Goal: Task Accomplishment & Management: Complete application form

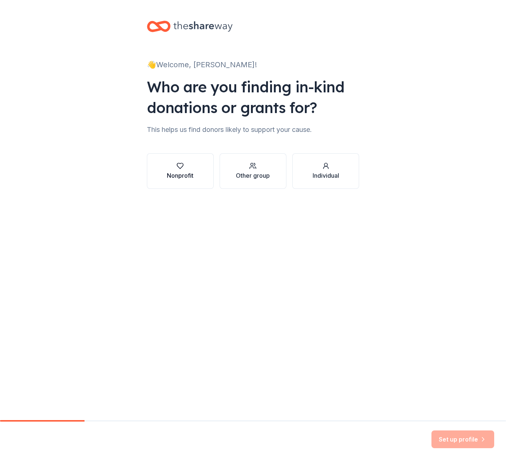
click at [187, 169] on div "button" at bounding box center [180, 165] width 27 height 7
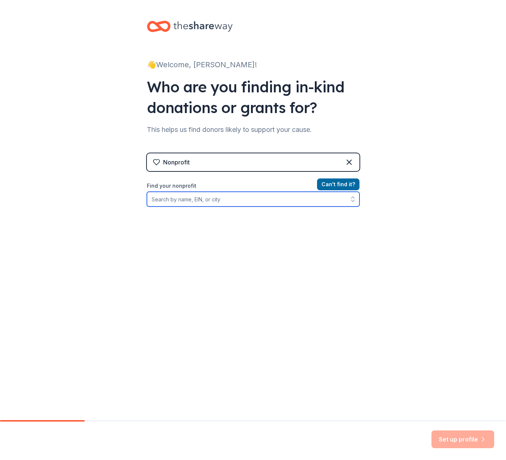
click at [226, 202] on input "Find your nonprofit" at bounding box center [253, 199] width 213 height 15
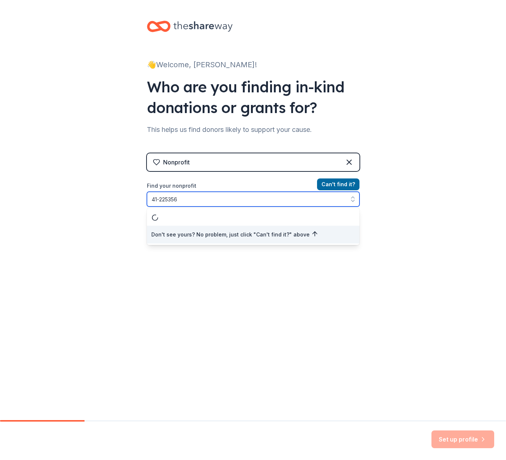
type input "[US_EMPLOYER_IDENTIFICATION_NUMBER]"
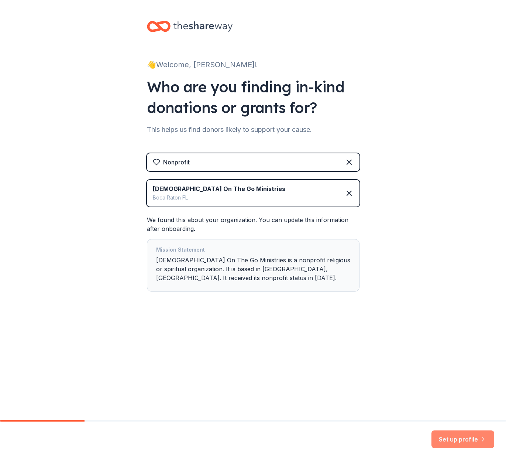
click at [456, 433] on button "Set up profile" at bounding box center [463, 439] width 63 height 18
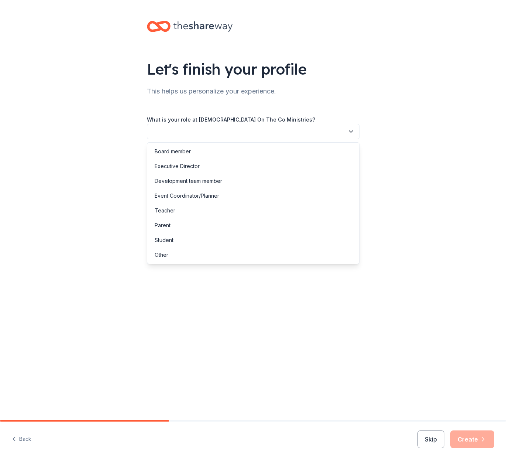
click at [354, 131] on icon "button" at bounding box center [351, 131] width 7 height 7
click at [206, 194] on div "Event Coordinator/Planner" at bounding box center [187, 195] width 65 height 9
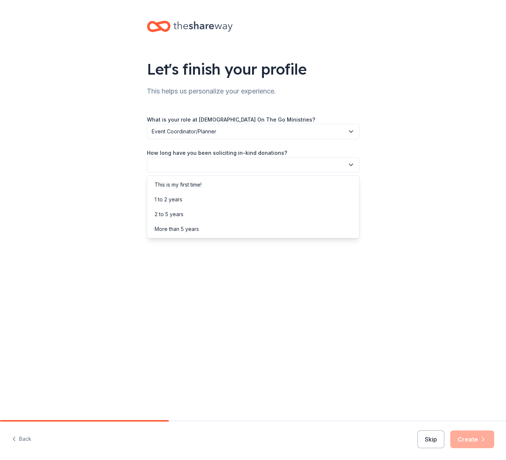
click at [351, 164] on icon "button" at bounding box center [351, 164] width 7 height 7
click at [181, 228] on div "More than 5 years" at bounding box center [177, 229] width 44 height 9
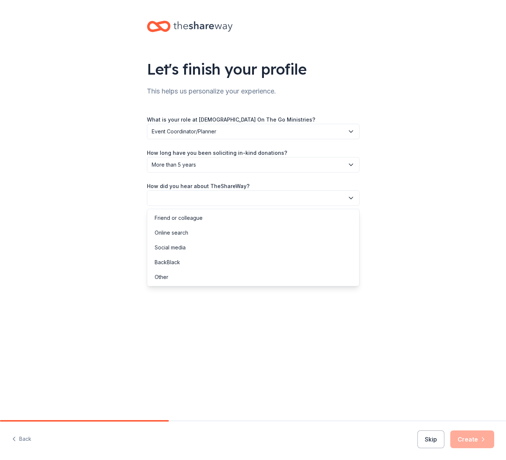
click at [353, 197] on icon "button" at bounding box center [351, 198] width 4 height 2
click at [177, 246] on div "Social media" at bounding box center [170, 247] width 31 height 9
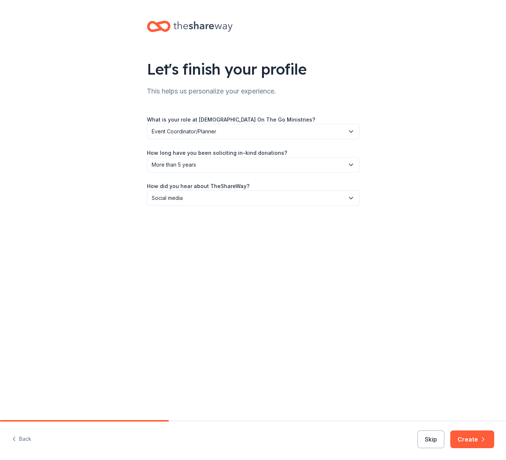
click at [469, 437] on button "Create" at bounding box center [473, 439] width 44 height 18
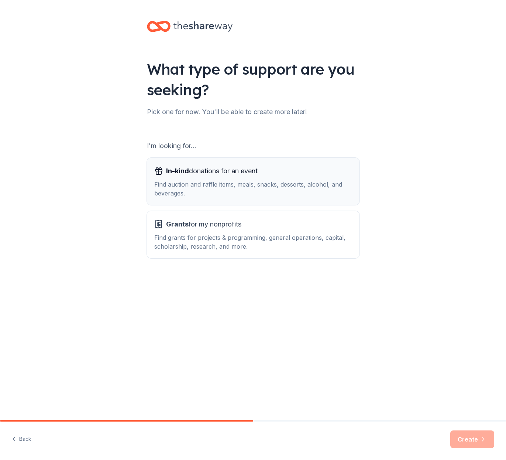
click at [232, 178] on div "In-kind donations for an event Find auction and raffle items, meals, snacks, de…" at bounding box center [253, 181] width 198 height 32
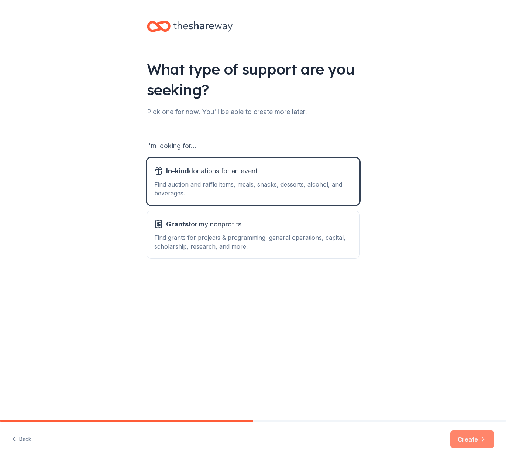
click at [468, 438] on button "Create" at bounding box center [473, 439] width 44 height 18
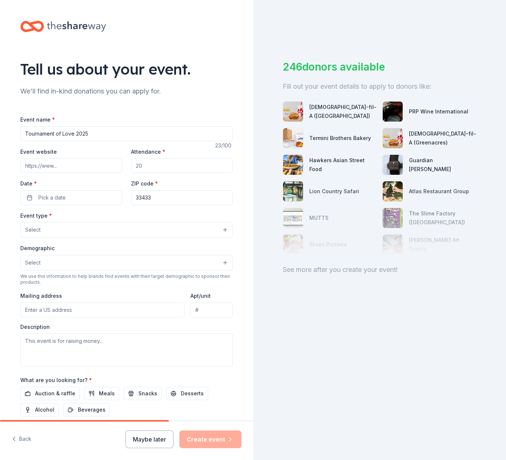
type input "Tournament of Love 2025"
drag, startPoint x: 76, startPoint y: 162, endPoint x: 95, endPoint y: 155, distance: 20.0
click at [76, 162] on input "Event website" at bounding box center [71, 165] width 102 height 15
paste input "https://www.facebook.com/tournamentoflove"
type input "https://www.facebook.com/tournamentoflove"
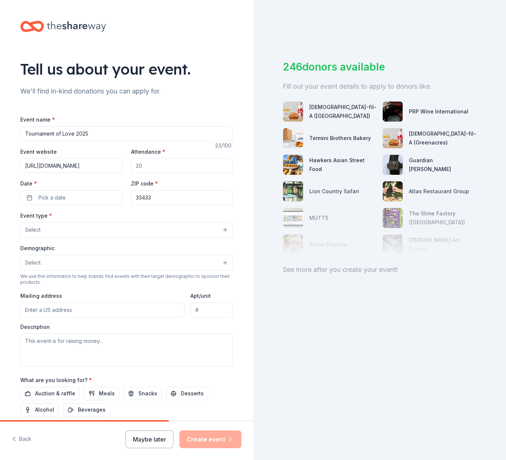
click at [131, 166] on input "Attendance *" at bounding box center [182, 165] width 102 height 15
type input "100"
click at [99, 196] on button "Pick a date" at bounding box center [71, 197] width 102 height 15
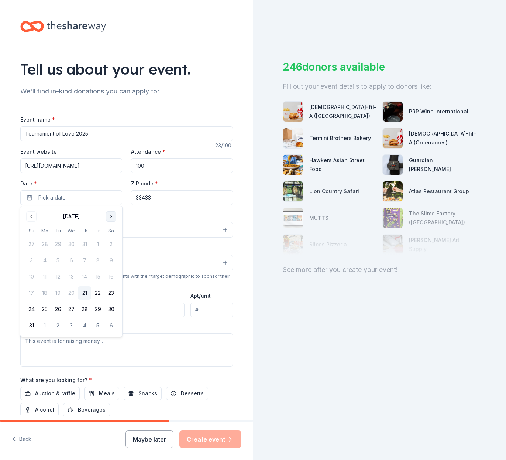
click at [112, 215] on button "Go to next month" at bounding box center [111, 216] width 10 height 10
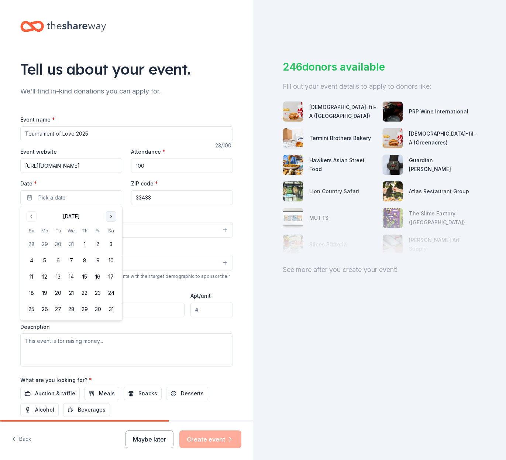
click at [112, 215] on button "Go to next month" at bounding box center [111, 216] width 10 height 10
drag, startPoint x: 70, startPoint y: 259, endPoint x: 74, endPoint y: 256, distance: 5.0
click at [70, 259] on button "11" at bounding box center [71, 260] width 13 height 13
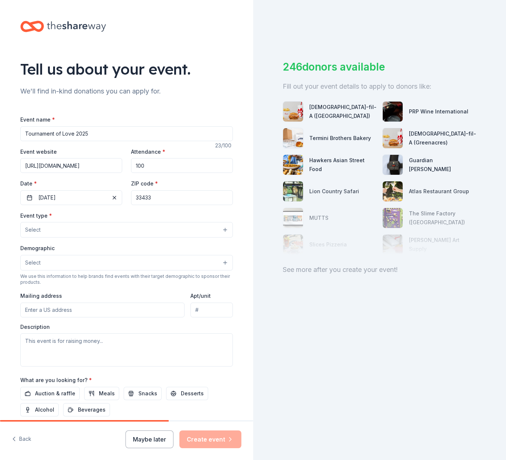
drag, startPoint x: 156, startPoint y: 197, endPoint x: 123, endPoint y: 195, distance: 32.9
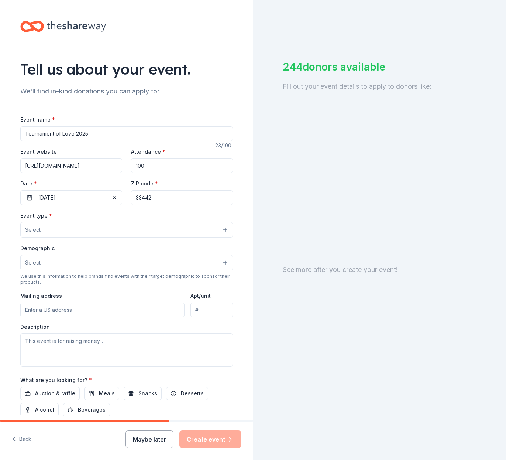
type input "33442"
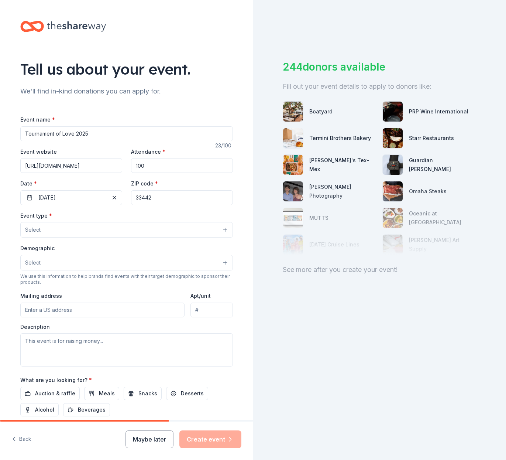
click at [117, 227] on button "Select" at bounding box center [126, 230] width 213 height 16
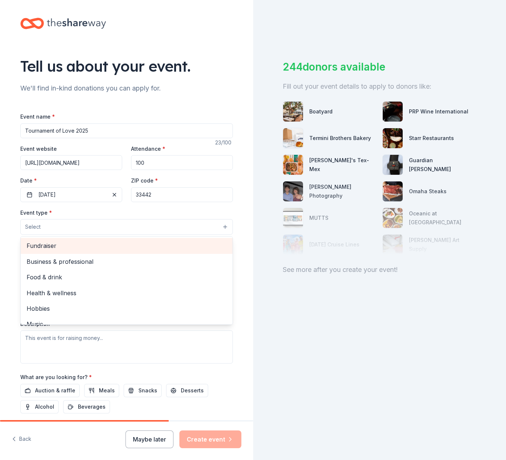
click at [49, 246] on span "Fundraiser" at bounding box center [127, 246] width 200 height 10
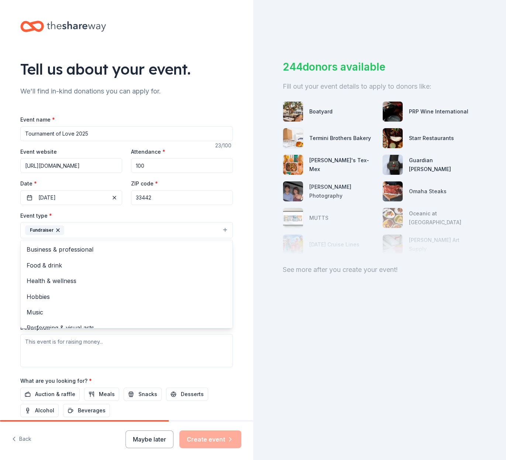
click at [240, 253] on div "Tell us about your event. We'll find in-kind donations you can apply for. Event…" at bounding box center [126, 246] width 236 height 492
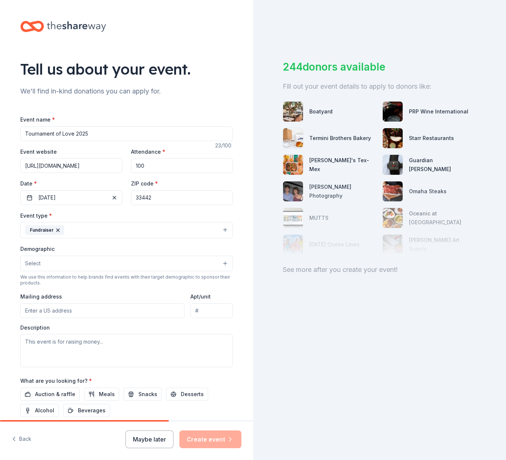
click at [226, 263] on button "Select" at bounding box center [126, 264] width 213 height 16
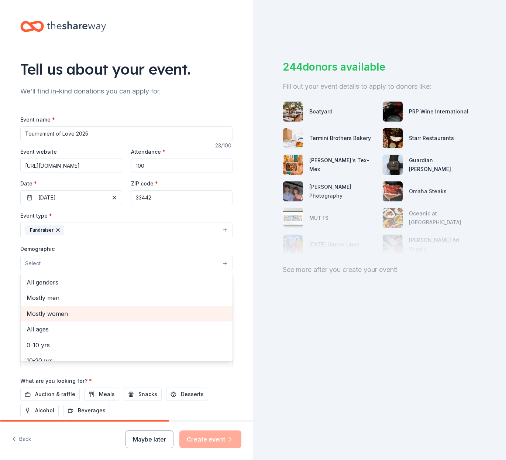
click at [61, 310] on span "Mostly women" at bounding box center [127, 314] width 200 height 10
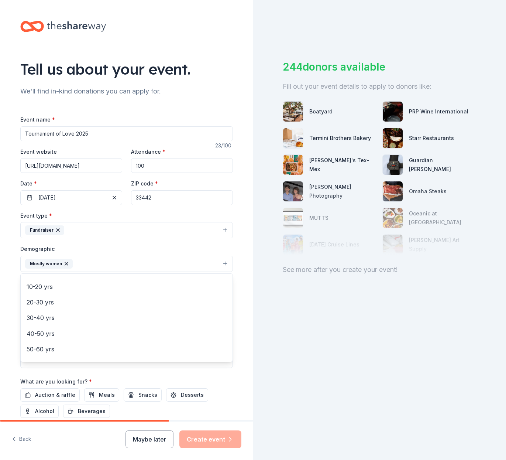
scroll to position [61, 0]
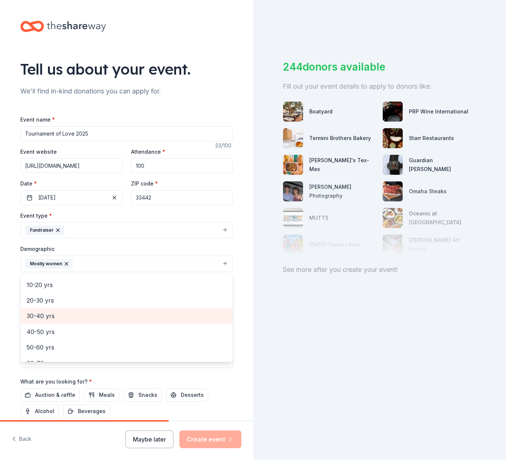
click at [49, 312] on span "30-40 yrs" at bounding box center [127, 316] width 200 height 10
click at [46, 315] on span "40-50 yrs" at bounding box center [127, 316] width 200 height 10
click at [45, 316] on span "50-60 yrs" at bounding box center [127, 316] width 200 height 10
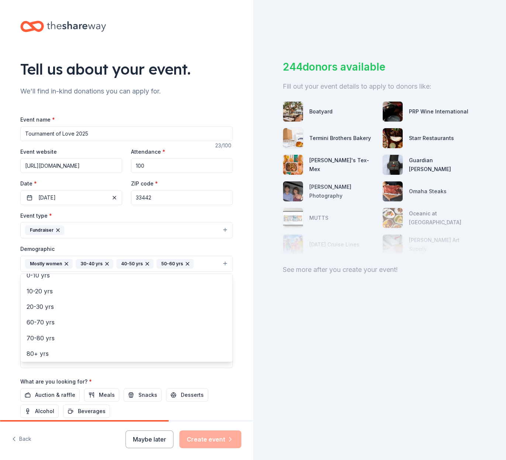
click at [246, 266] on div "Tell us about your event. We'll find in-kind donations you can apply for. Event…" at bounding box center [126, 246] width 253 height 493
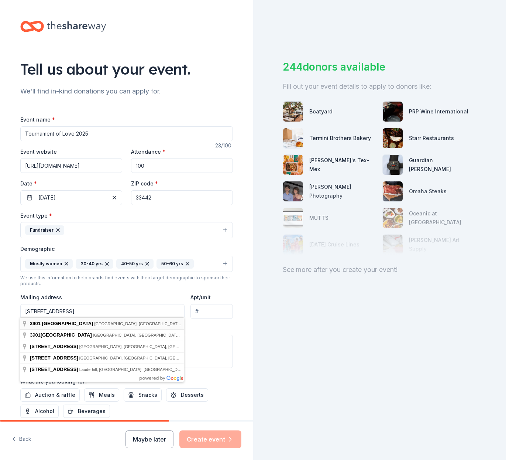
type input "3901 Northwest 6th Street, Deerfield Beach, FL, 33442"
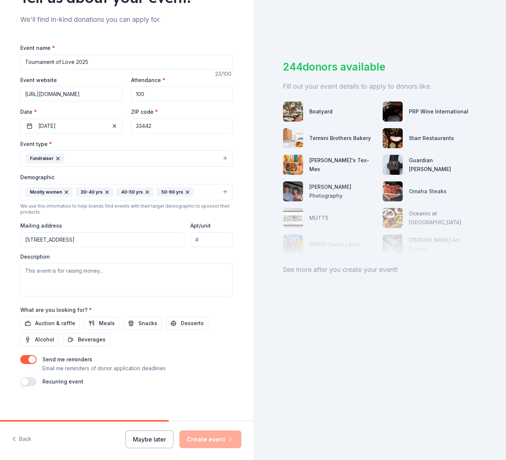
scroll to position [71, 0]
click at [25, 271] on textarea at bounding box center [126, 279] width 213 height 33
paste textarea "The Tournament of Love was created to bring South Florida women together on the…"
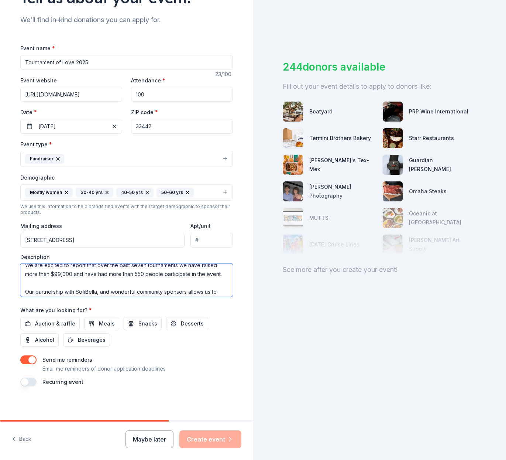
scroll to position [41, 0]
drag, startPoint x: 72, startPoint y: 273, endPoint x: 53, endPoint y: 273, distance: 18.5
click at [53, 273] on textarea "The Tournament of Love was created to bring South Florida women together on the…" at bounding box center [126, 279] width 213 height 33
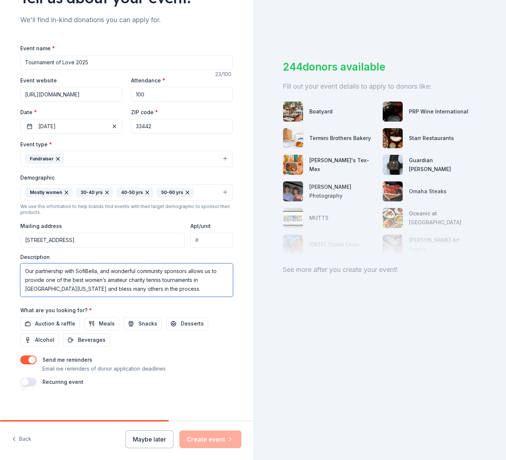
scroll to position [71, 0]
type textarea "The Tournament of Love was created to bring South [US_STATE] women together on …"
click at [66, 322] on span "Auction & raffle" at bounding box center [55, 323] width 40 height 9
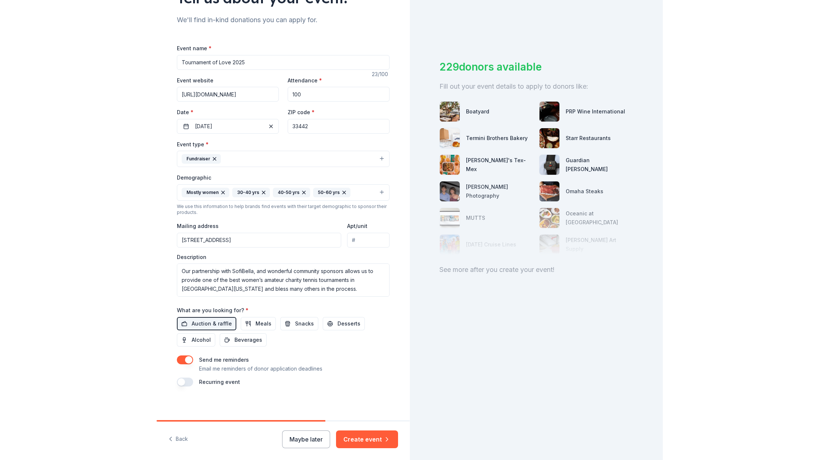
scroll to position [0, 0]
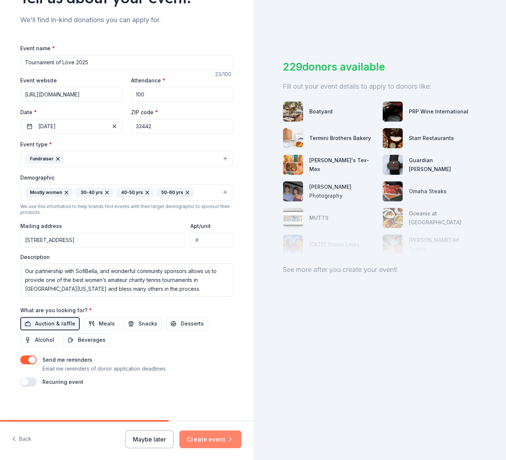
click at [205, 436] on button "Create event" at bounding box center [210, 439] width 62 height 18
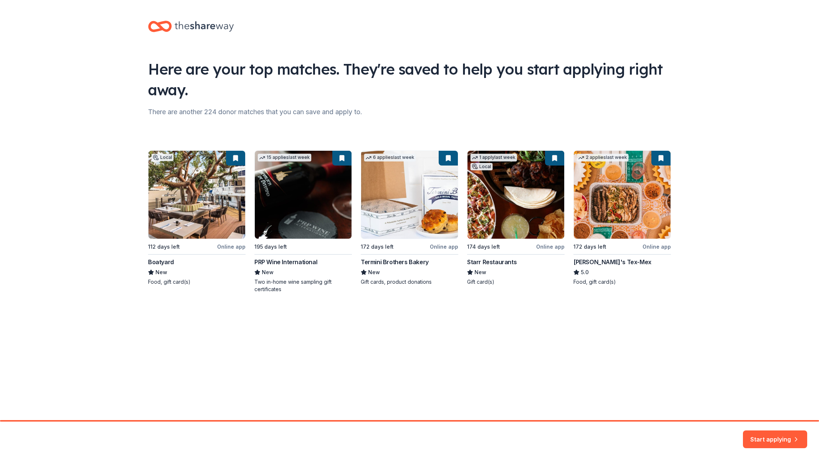
click at [506, 433] on button "Start applying" at bounding box center [775, 435] width 64 height 18
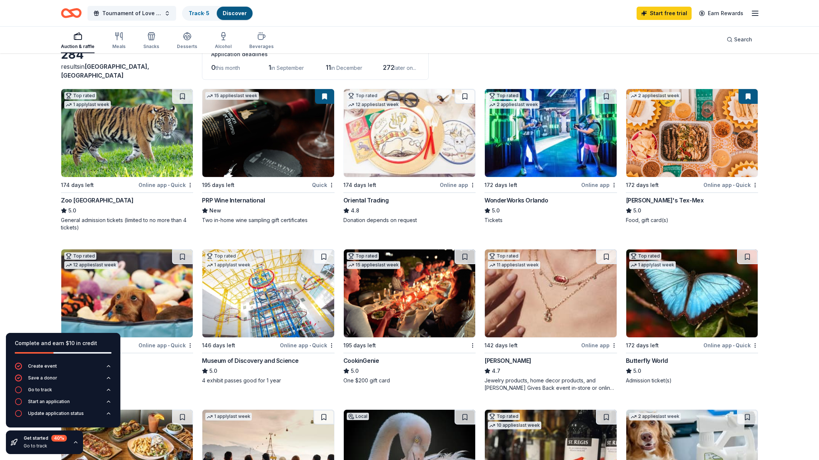
scroll to position [47, 0]
click at [414, 285] on img at bounding box center [409, 294] width 131 height 88
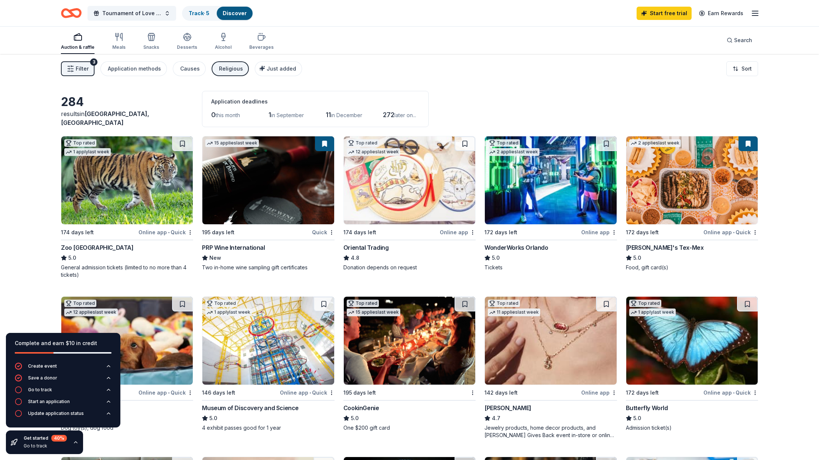
scroll to position [0, 0]
click at [168, 13] on button "Tournament of Love 2025" at bounding box center [132, 13] width 89 height 15
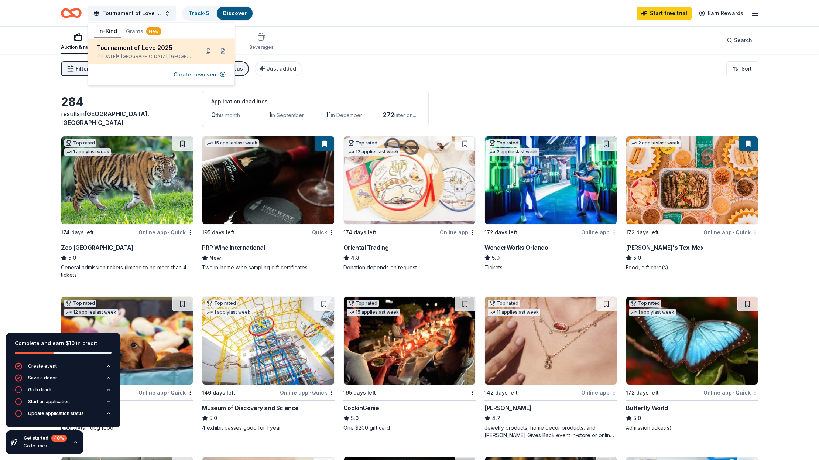
click at [210, 51] on button at bounding box center [208, 51] width 12 height 12
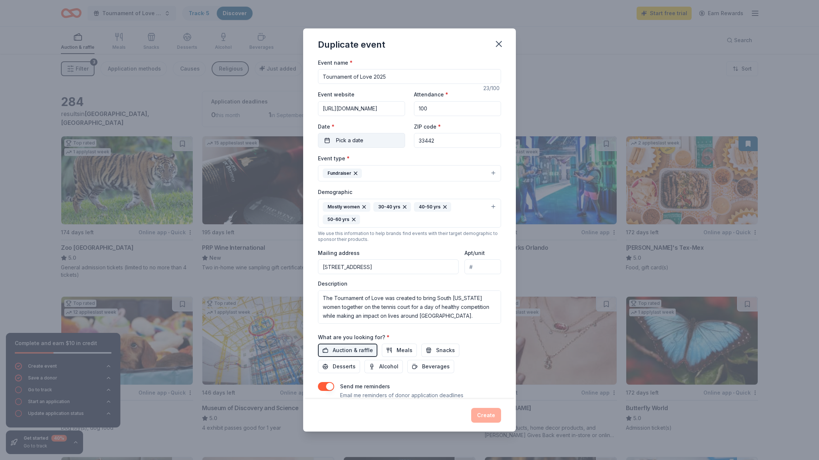
click at [384, 137] on button "Pick a date" at bounding box center [361, 140] width 87 height 15
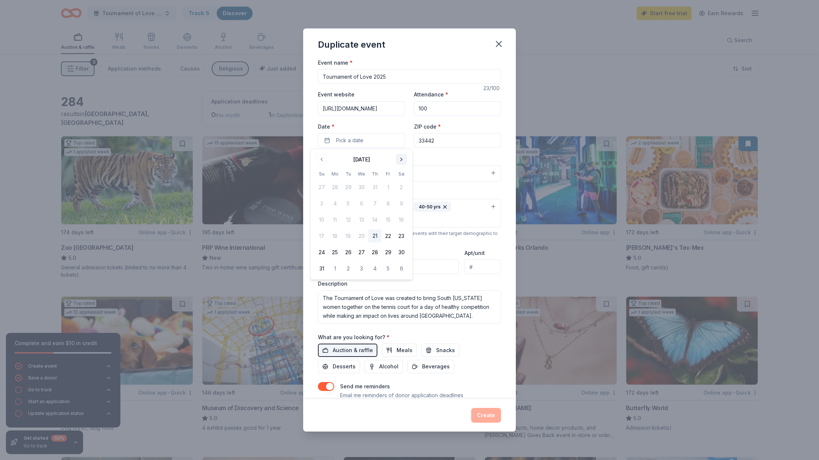
click at [401, 158] on button "Go to next month" at bounding box center [401, 159] width 10 height 10
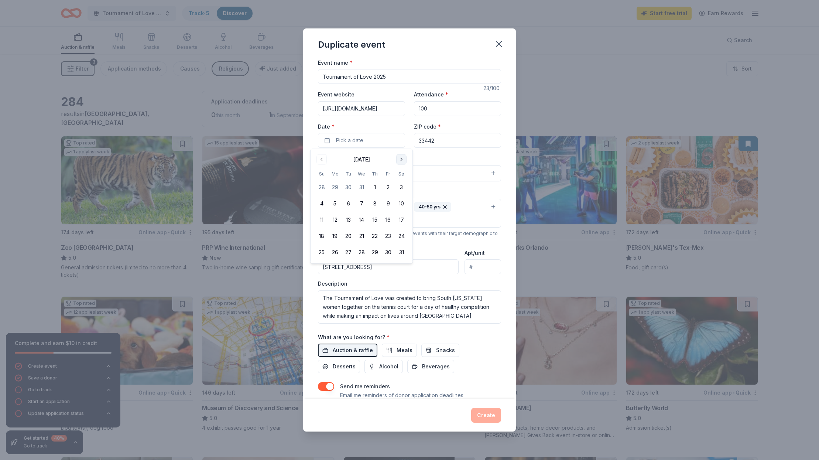
click at [401, 158] on button "Go to next month" at bounding box center [401, 159] width 10 height 10
click at [364, 203] on button "11" at bounding box center [361, 203] width 13 height 13
click at [454, 156] on div "Event type * Fundraiser" at bounding box center [409, 168] width 183 height 28
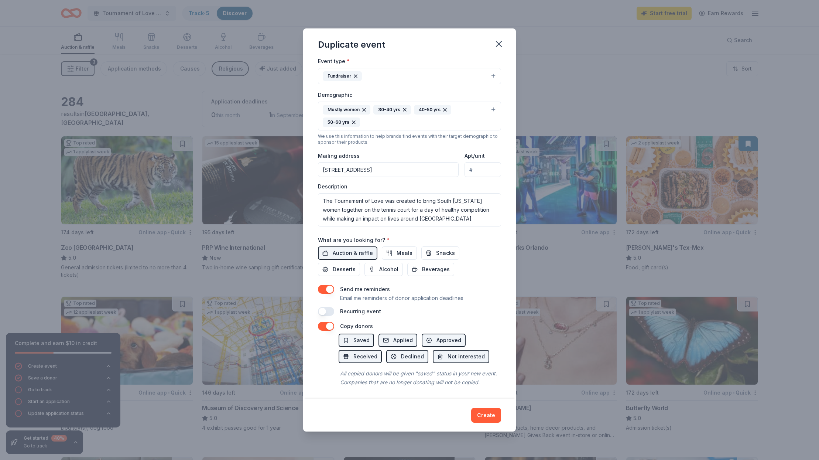
scroll to position [96, 0]
click at [485, 411] on button "Create" at bounding box center [486, 415] width 30 height 15
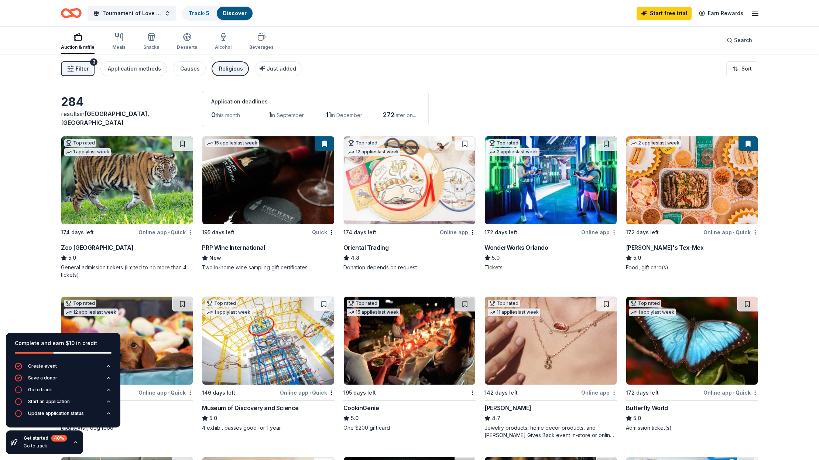
scroll to position [0, 0]
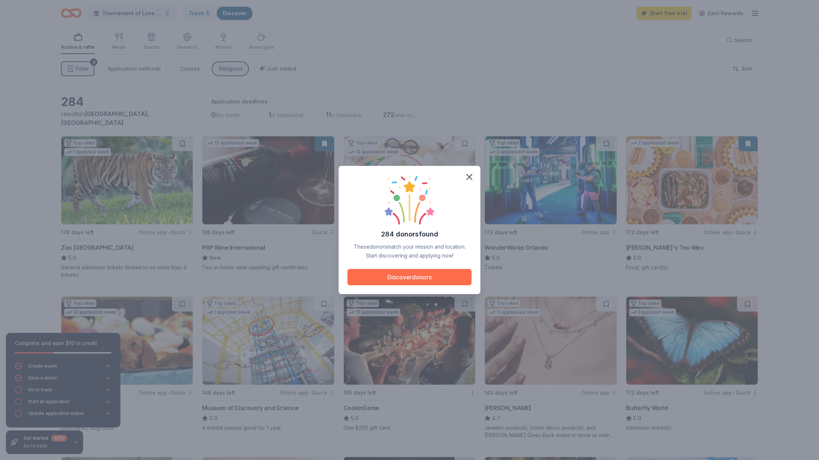
click at [401, 275] on button "Discover donors" at bounding box center [410, 277] width 124 height 16
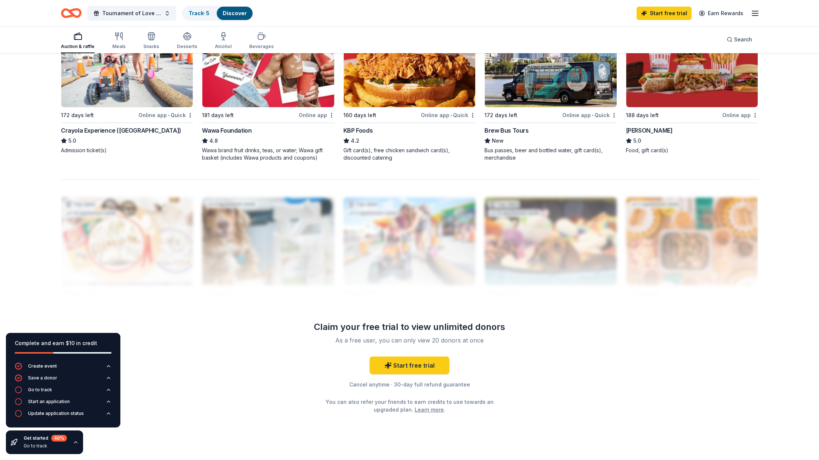
scroll to position [599, 0]
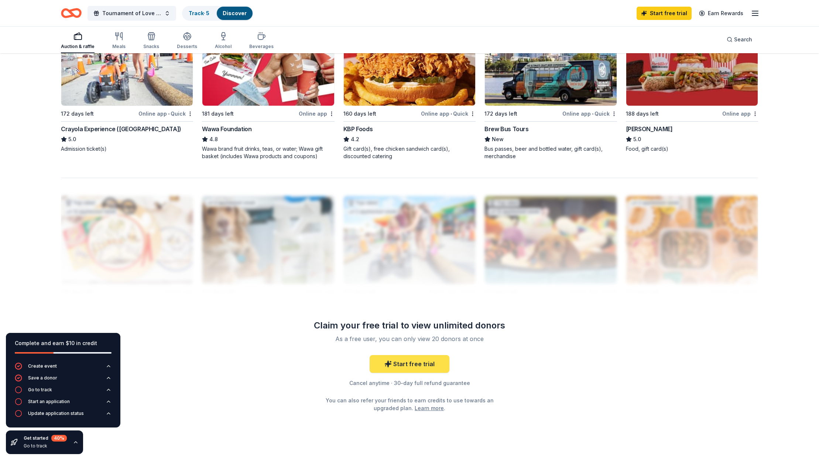
click at [404, 359] on link "Start free trial" at bounding box center [410, 364] width 80 height 18
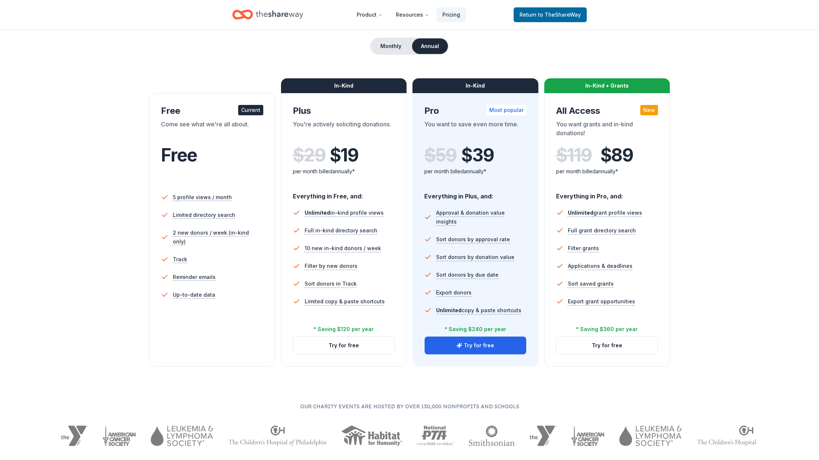
scroll to position [66, 0]
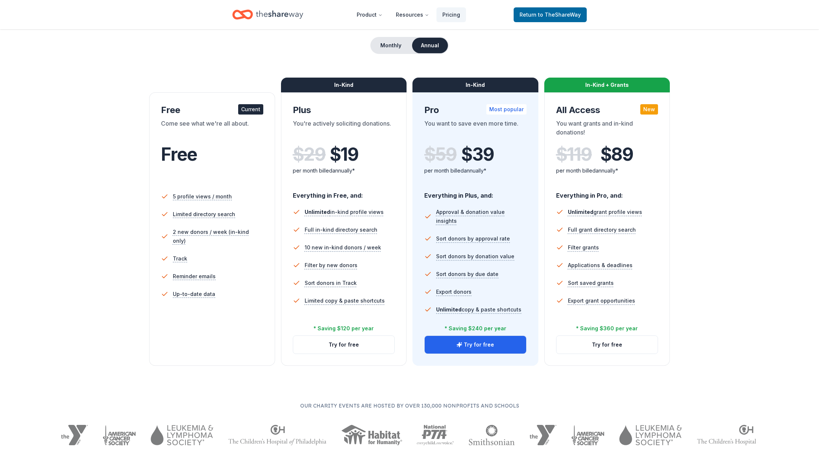
click at [216, 309] on div "5 profile views / month Limited directory search 2 new donors / week (in-kind o…" at bounding box center [212, 259] width 102 height 148
click at [204, 303] on div "5 profile views / month Limited directory search 2 new donors / week (in-kind o…" at bounding box center [212, 259] width 102 height 148
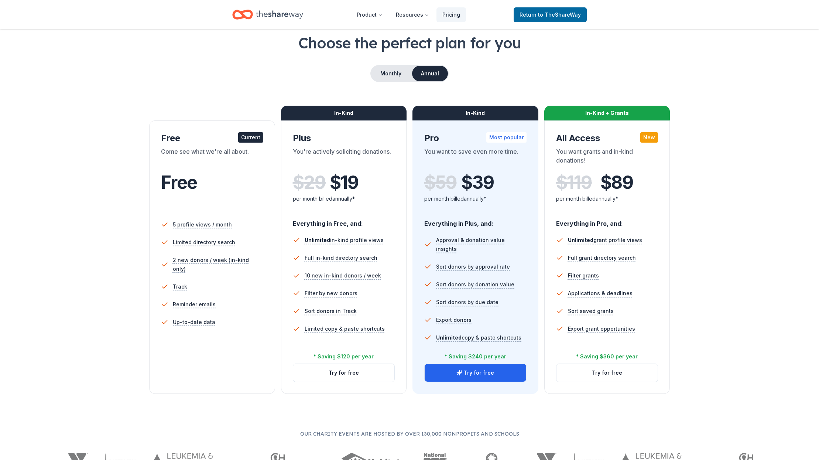
scroll to position [37, 0]
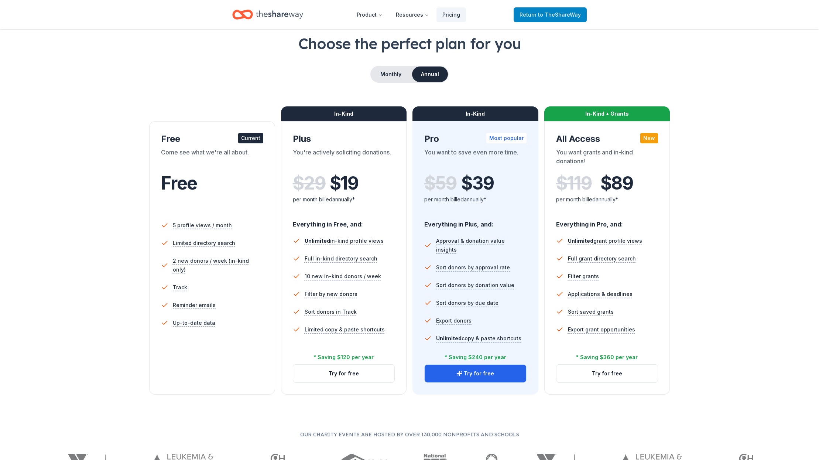
click at [506, 13] on span "to TheShareWay" at bounding box center [559, 14] width 43 height 6
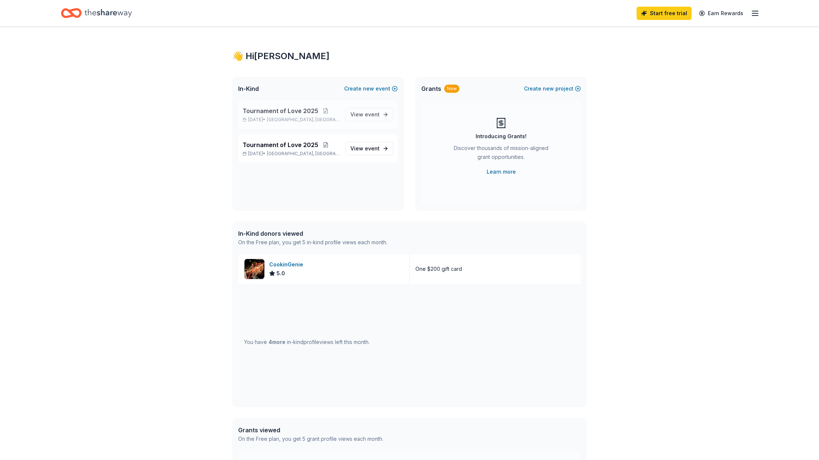
click at [282, 118] on span "Deerfield Beach, FL" at bounding box center [303, 120] width 73 height 6
click at [375, 113] on span "event" at bounding box center [372, 114] width 15 height 6
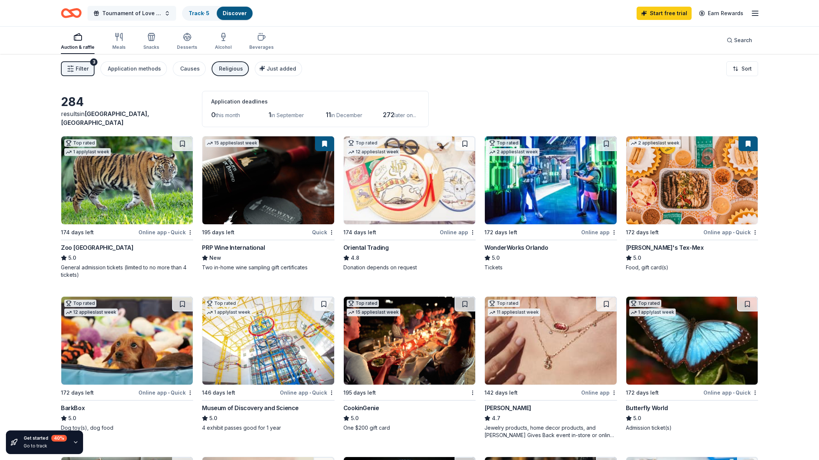
click at [141, 15] on span "Tournament of Love 2025" at bounding box center [131, 13] width 59 height 9
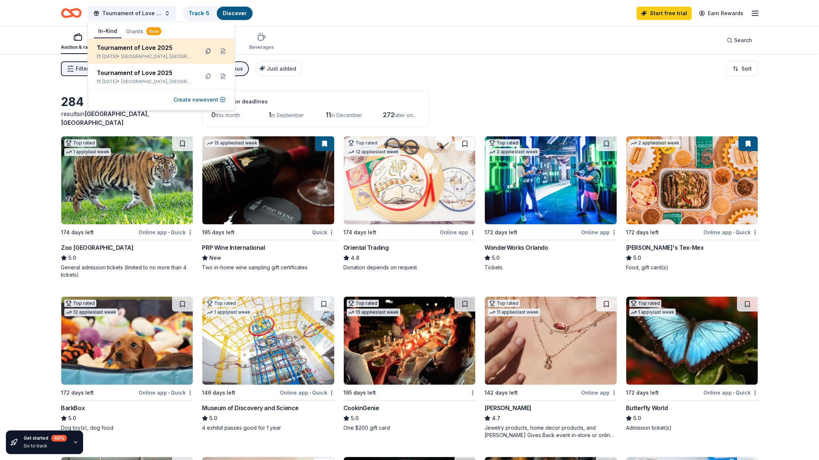
click at [210, 53] on button at bounding box center [208, 51] width 12 height 12
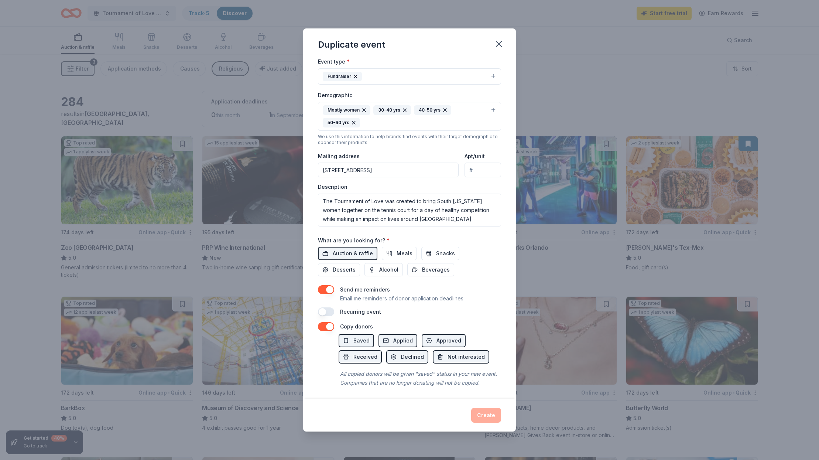
scroll to position [96, 0]
click at [498, 46] on icon "button" at bounding box center [499, 44] width 10 height 10
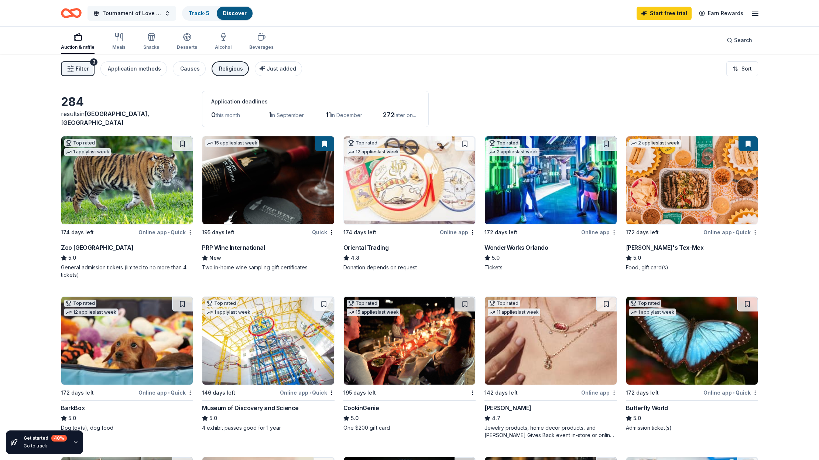
click at [168, 15] on button "Tournament of Love 2025" at bounding box center [132, 13] width 89 height 15
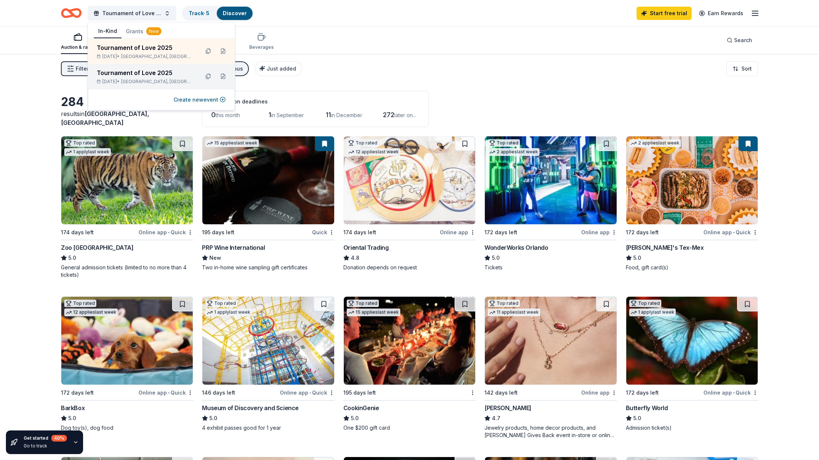
click at [141, 70] on div "Tournament of Love 2025" at bounding box center [145, 72] width 97 height 9
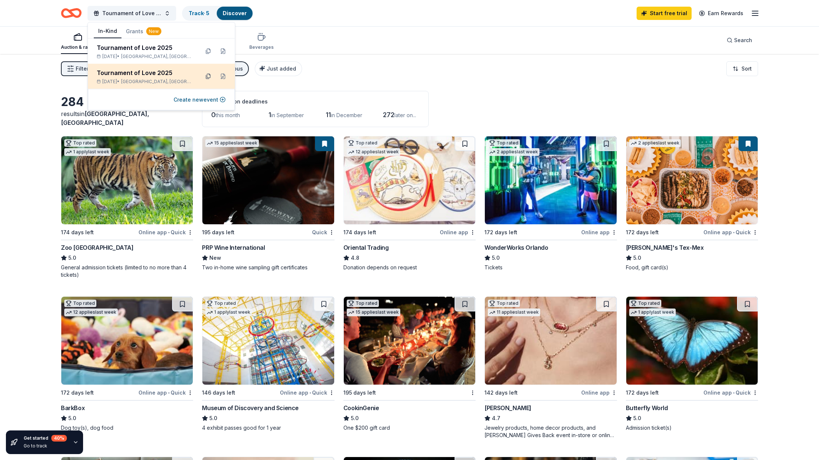
click at [210, 76] on button at bounding box center [208, 77] width 12 height 12
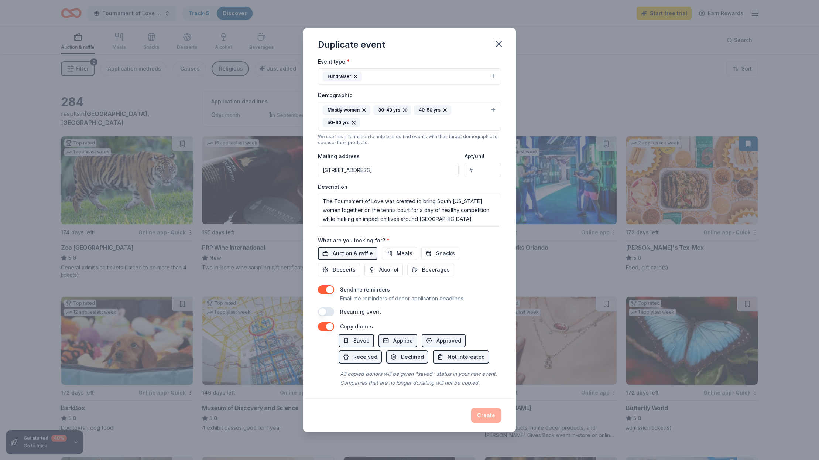
scroll to position [96, 0]
click at [448, 253] on span "Snacks" at bounding box center [445, 253] width 19 height 9
click at [499, 43] on icon "button" at bounding box center [499, 44] width 10 height 10
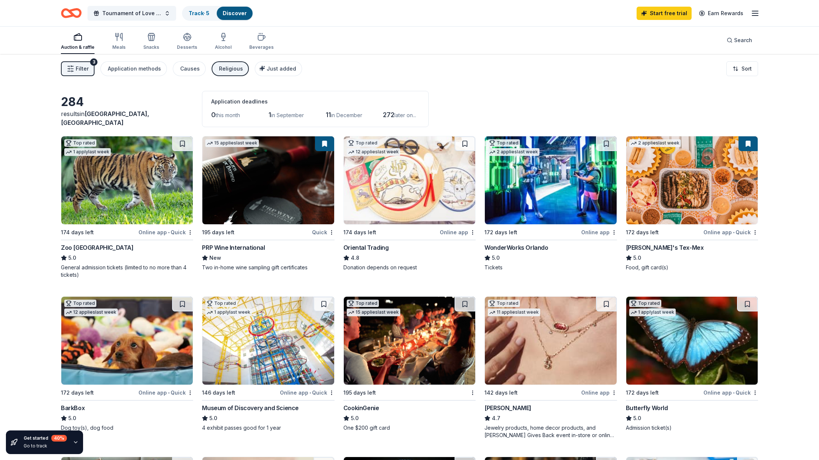
scroll to position [0, 0]
click at [167, 14] on button "Tournament of Love 2025" at bounding box center [132, 13] width 89 height 15
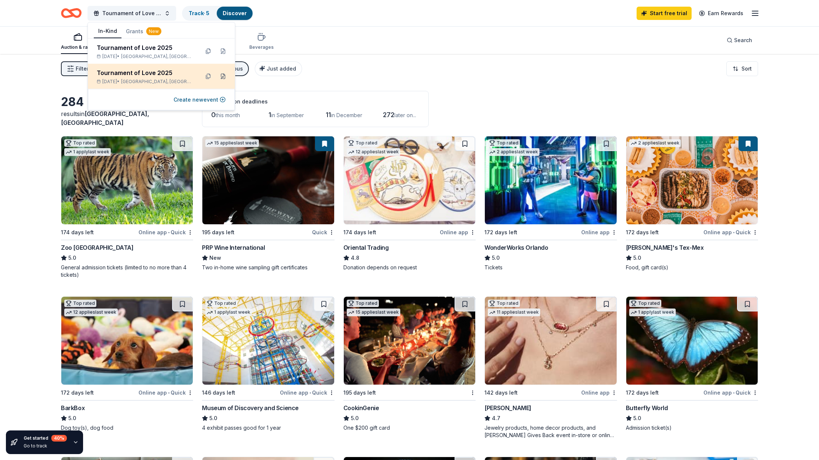
click at [225, 76] on button at bounding box center [223, 77] width 12 height 12
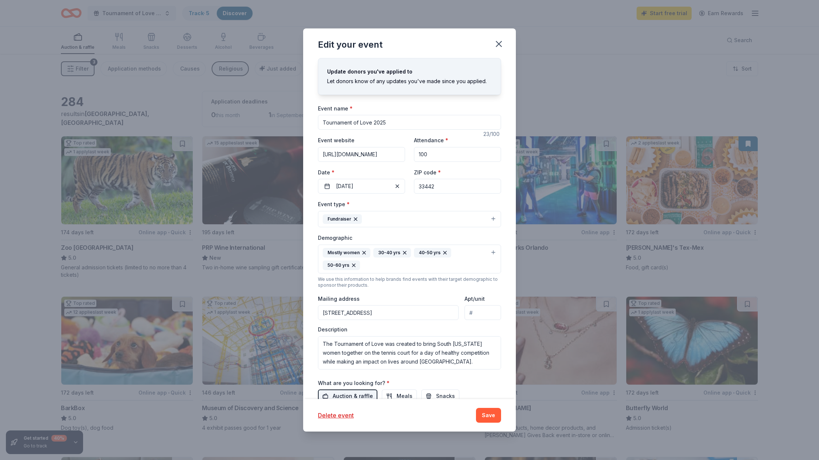
click at [350, 397] on span "Auction & raffle" at bounding box center [353, 395] width 40 height 9
click at [497, 43] on icon "button" at bounding box center [499, 44] width 10 height 10
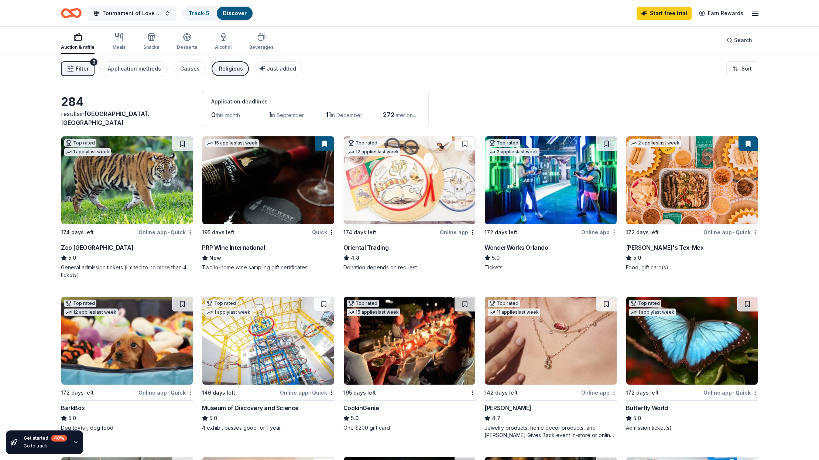
click at [169, 16] on button "Tournament of Love 2025" at bounding box center [132, 13] width 89 height 15
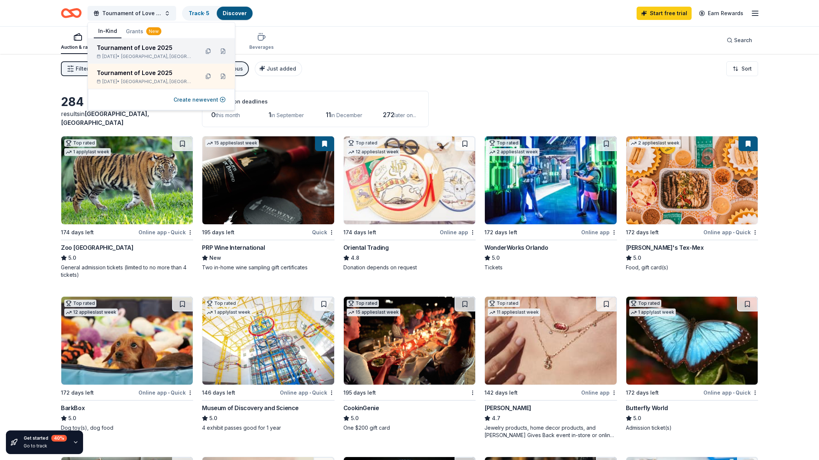
click at [136, 50] on div "Tournament of Love 2025" at bounding box center [145, 47] width 97 height 9
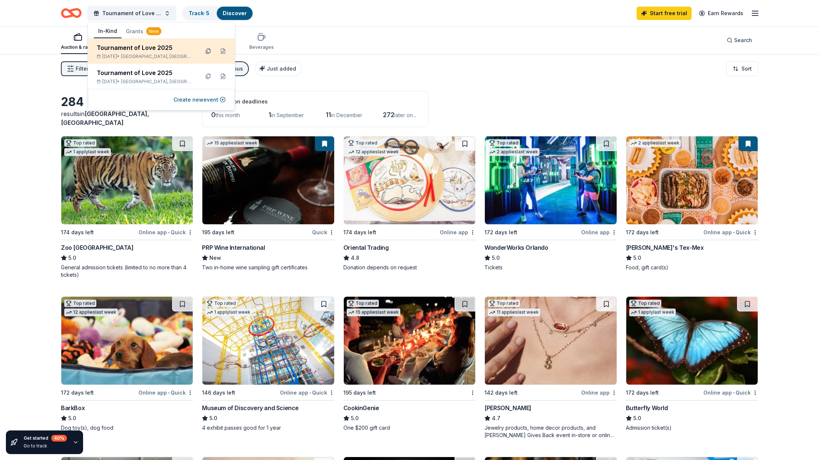
click at [210, 50] on button at bounding box center [208, 51] width 12 height 12
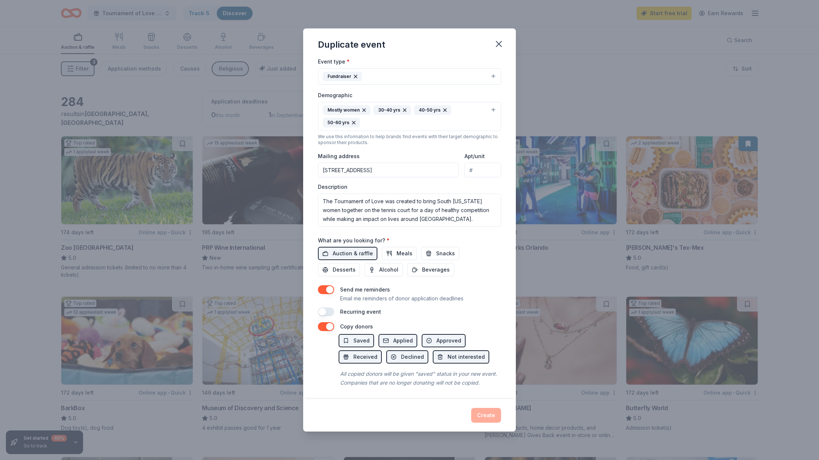
scroll to position [96, 0]
drag, startPoint x: 499, startPoint y: 43, endPoint x: 456, endPoint y: 365, distance: 324.8
click at [434, 338] on div "Duplicate event Event name * Tournament of Love 2025 23 /100 Event website http…" at bounding box center [409, 229] width 213 height 403
click at [487, 414] on div "Create" at bounding box center [409, 415] width 183 height 15
click at [500, 44] on icon "button" at bounding box center [499, 44] width 10 height 10
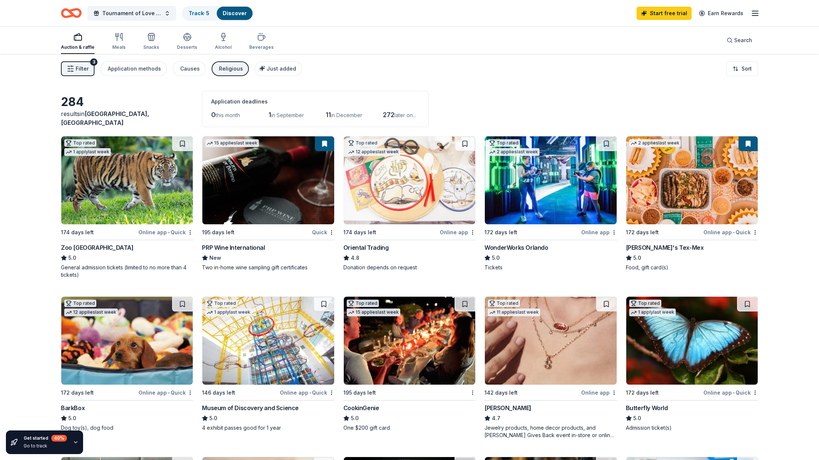
scroll to position [0, 0]
click at [148, 11] on span "Tournament of Love 2025" at bounding box center [131, 13] width 59 height 9
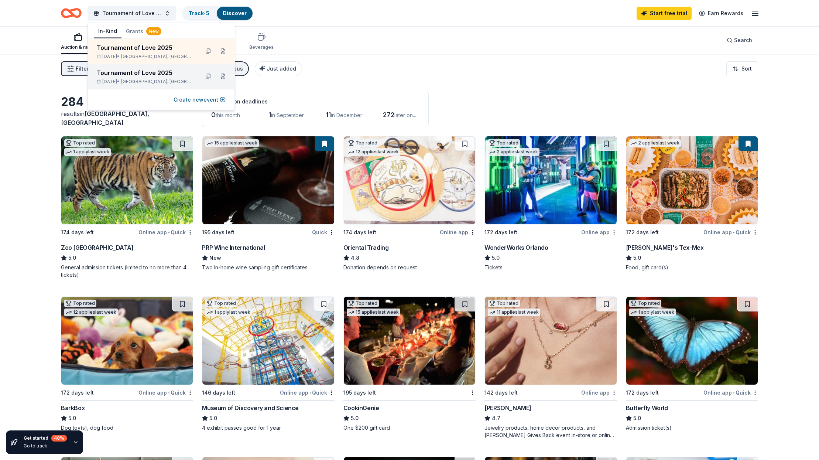
click at [134, 75] on div "Tournament of Love 2025" at bounding box center [145, 72] width 97 height 9
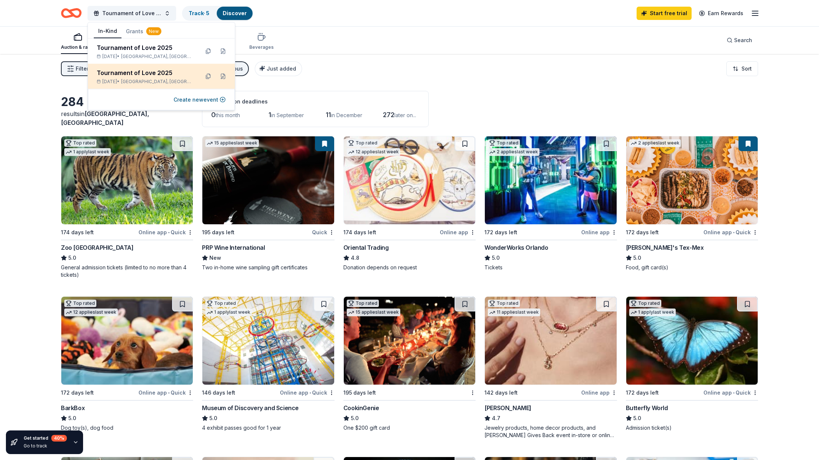
click at [134, 75] on div "Tournament of Love 2025" at bounding box center [145, 72] width 97 height 9
click at [209, 77] on button at bounding box center [208, 77] width 12 height 12
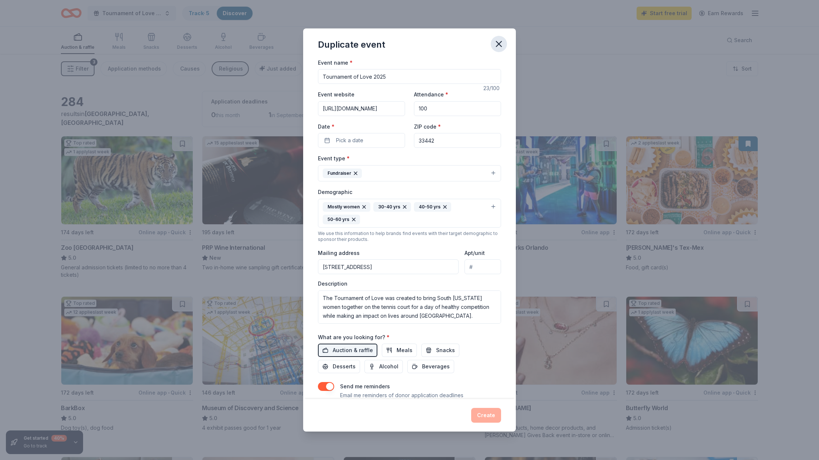
click at [500, 42] on icon "button" at bounding box center [499, 44] width 10 height 10
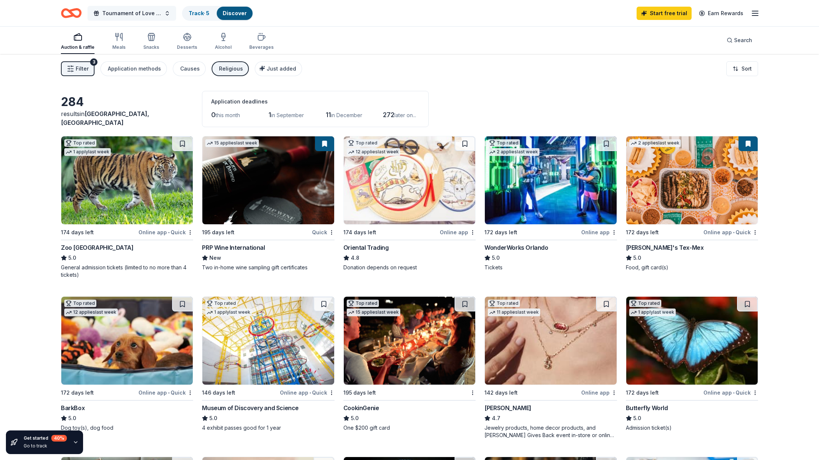
click at [169, 13] on button "Tournament of Love 2025" at bounding box center [132, 13] width 89 height 15
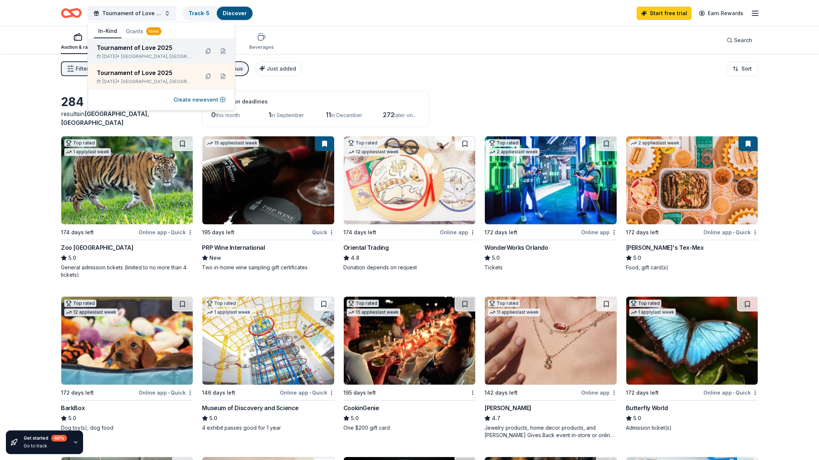
click at [147, 46] on div "Tournament of Love 2025" at bounding box center [145, 47] width 97 height 9
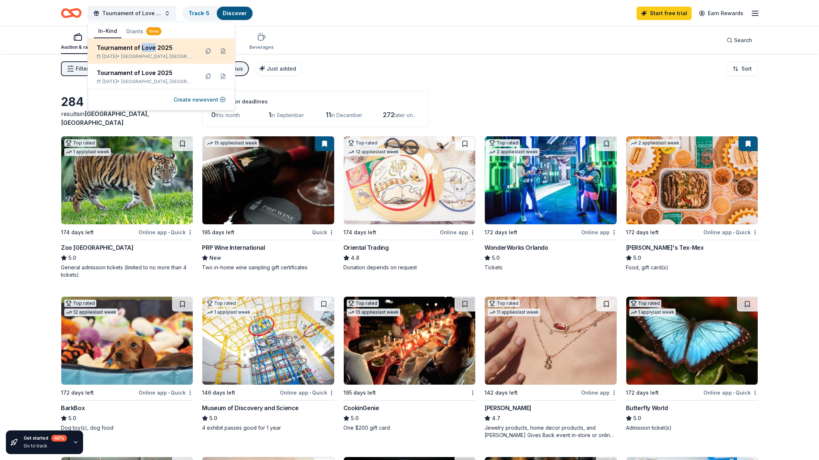
click at [147, 46] on div "Tournament of Love 2025" at bounding box center [145, 47] width 97 height 9
click at [209, 49] on button at bounding box center [208, 51] width 12 height 12
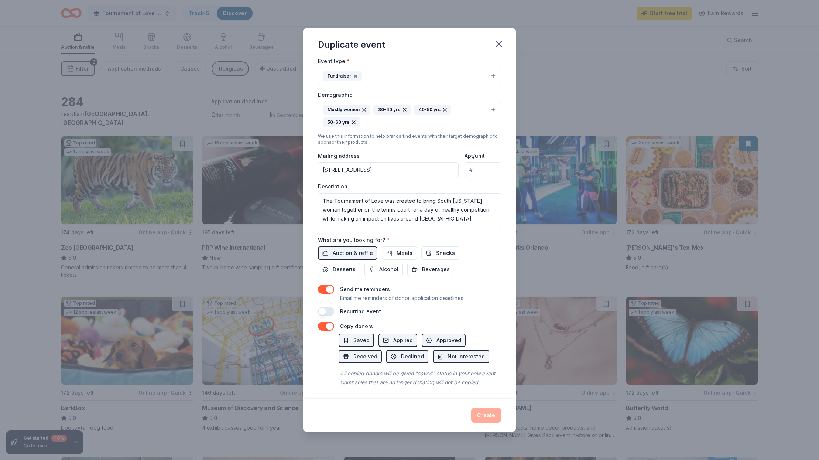
scroll to position [96, 0]
click at [503, 45] on icon "button" at bounding box center [499, 44] width 10 height 10
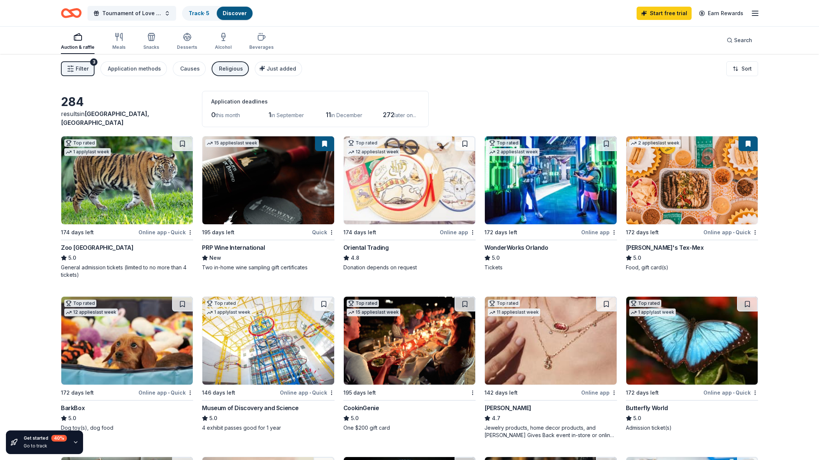
scroll to position [0, 0]
click at [171, 16] on button "Tournament of Love 2025" at bounding box center [132, 13] width 89 height 15
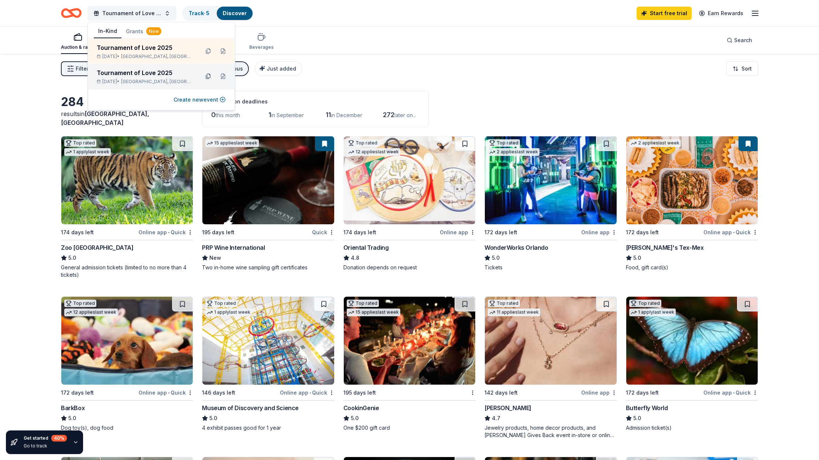
click at [211, 76] on button at bounding box center [208, 77] width 12 height 12
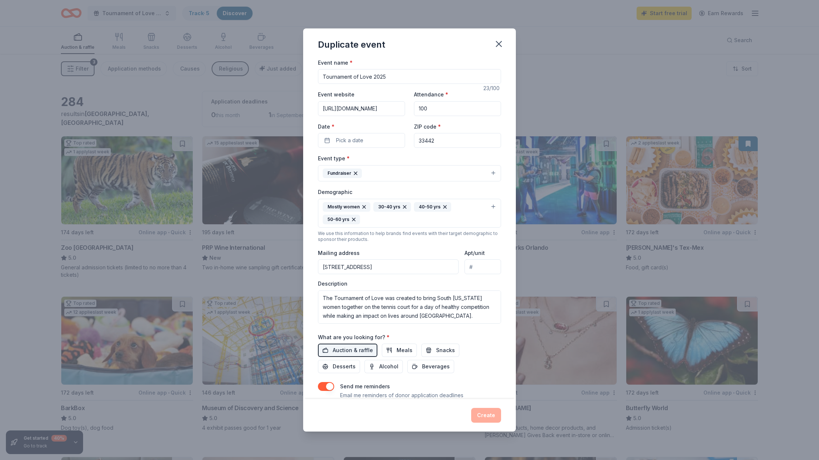
drag, startPoint x: 499, startPoint y: 43, endPoint x: 481, endPoint y: 42, distance: 18.5
click at [497, 43] on icon "button" at bounding box center [499, 44] width 10 height 10
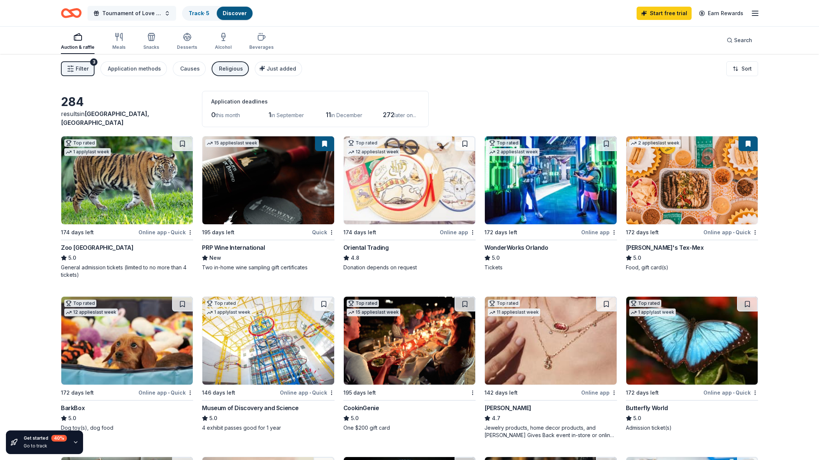
click at [170, 14] on button "Tournament of Love 2025" at bounding box center [132, 13] width 89 height 15
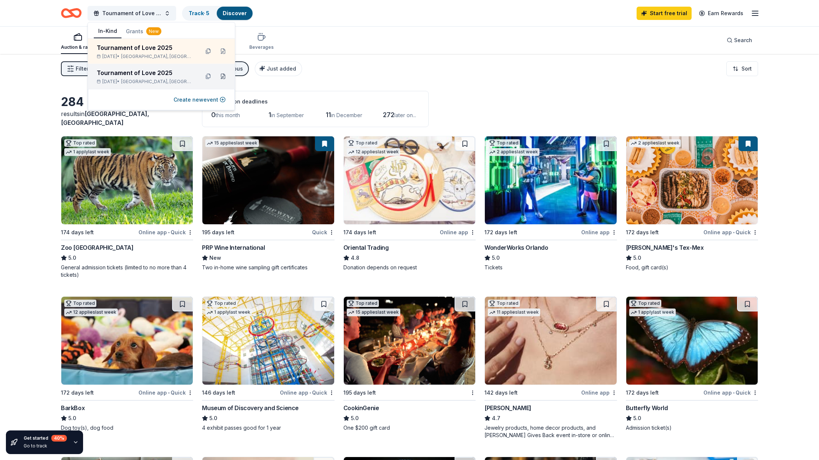
click at [226, 76] on button at bounding box center [223, 77] width 12 height 12
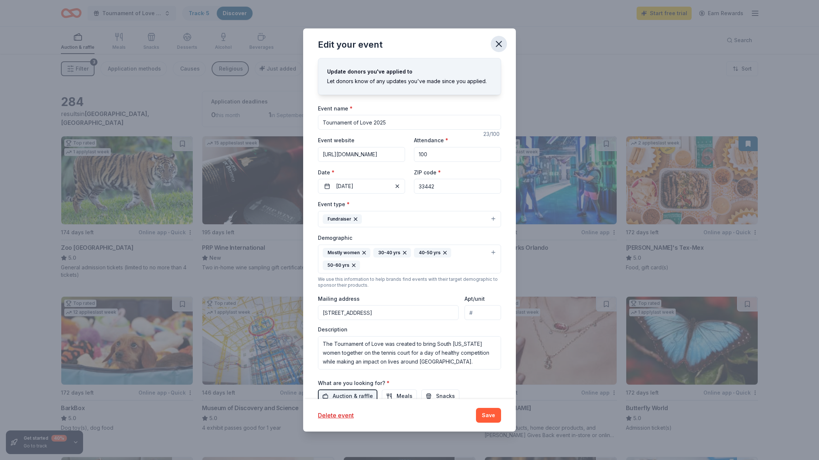
click at [502, 40] on icon "button" at bounding box center [499, 44] width 10 height 10
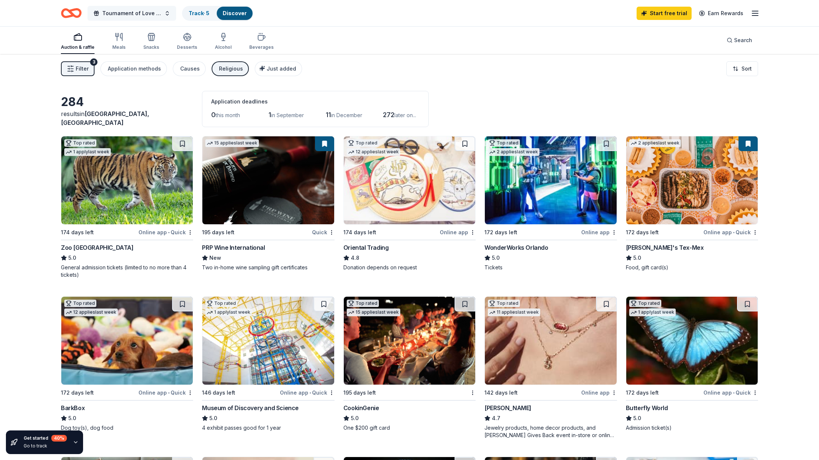
click at [171, 14] on button "Tournament of Love 2025" at bounding box center [132, 13] width 89 height 15
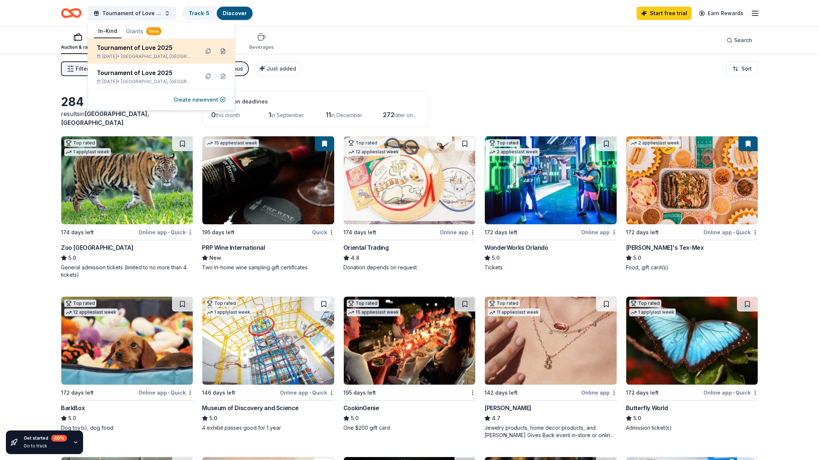
click at [224, 51] on button at bounding box center [223, 51] width 12 height 12
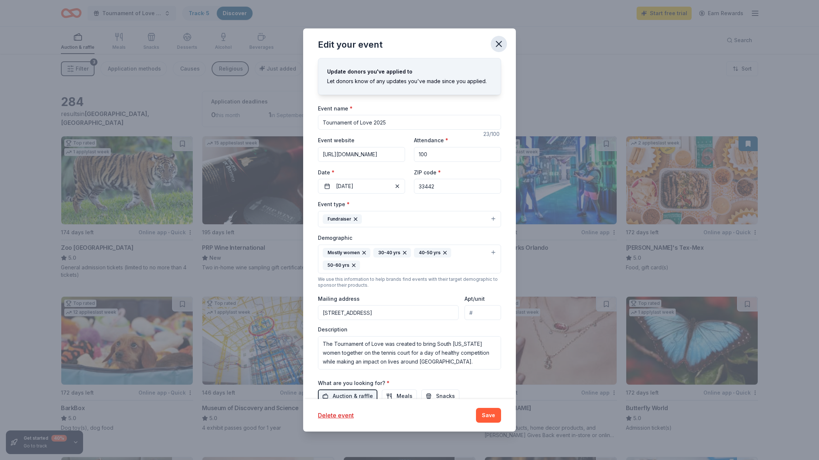
click at [498, 44] on icon "button" at bounding box center [498, 43] width 5 height 5
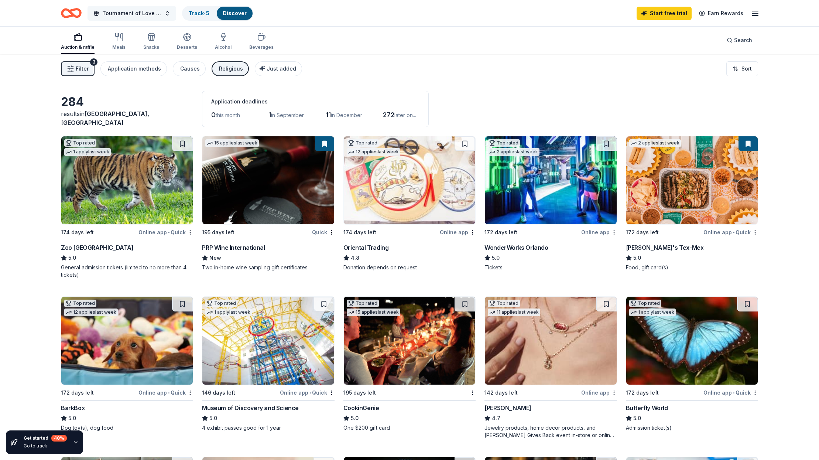
click at [168, 16] on button "Tournament of Love 2025" at bounding box center [132, 13] width 89 height 15
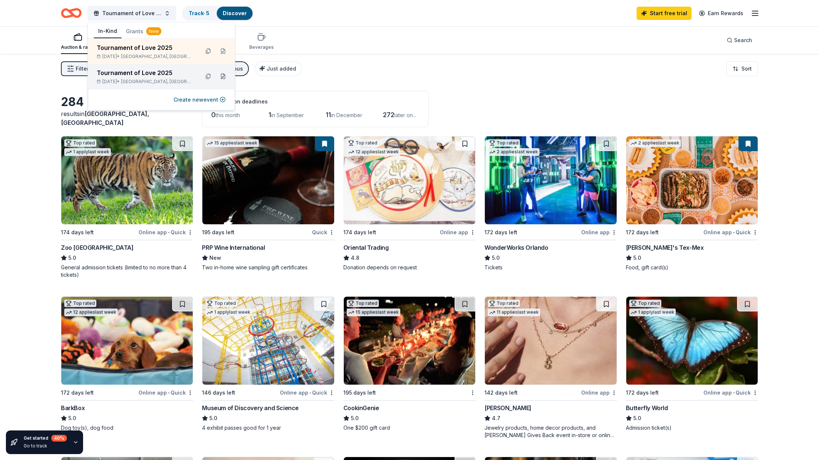
click at [225, 75] on button at bounding box center [223, 77] width 12 height 12
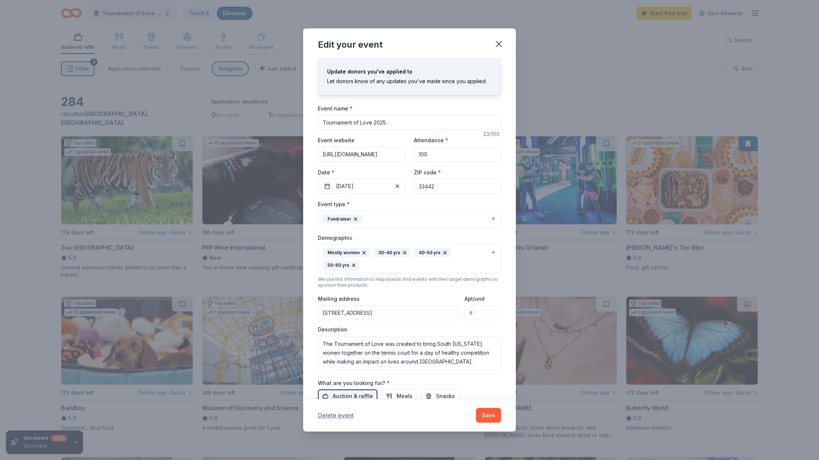
click at [339, 412] on button "Delete event" at bounding box center [336, 415] width 36 height 9
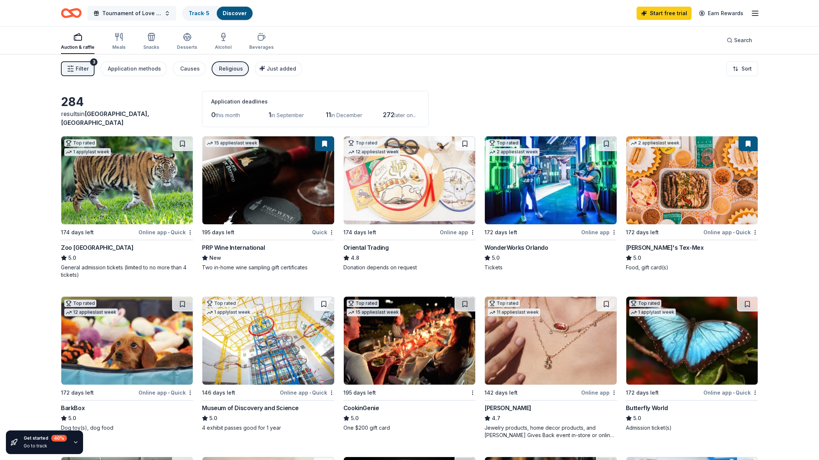
click at [167, 14] on button "Tournament of Love 2025" at bounding box center [132, 13] width 89 height 15
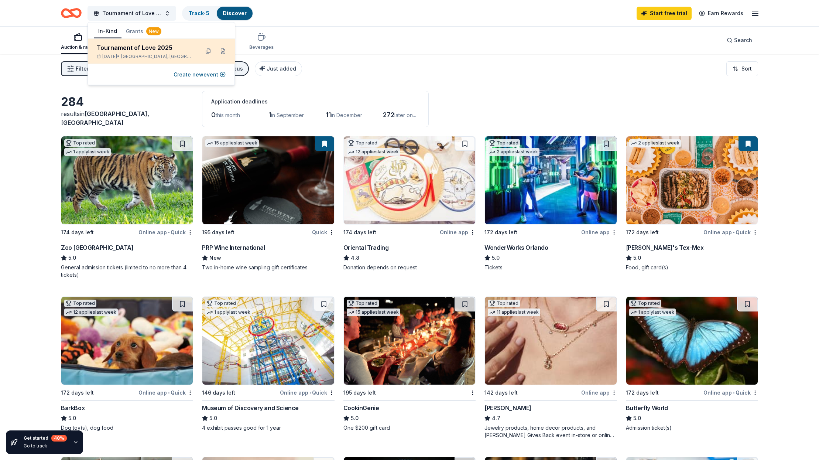
click at [175, 46] on div "Tournament of Love 2025" at bounding box center [145, 47] width 97 height 9
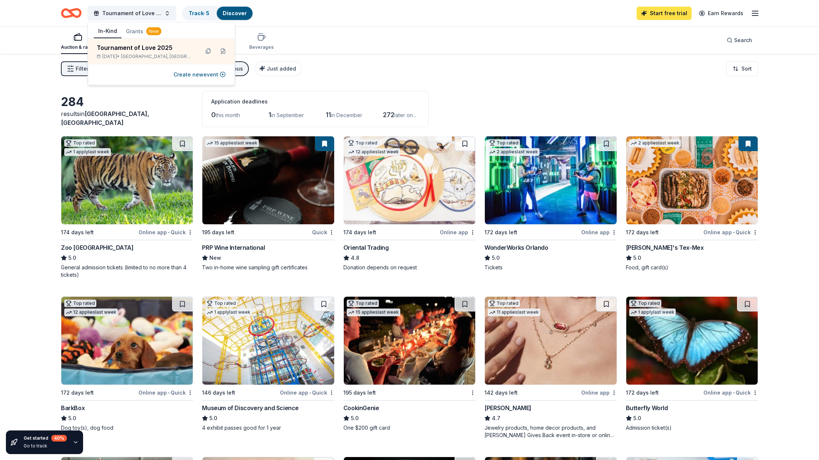
click at [506, 12] on link "Start free trial" at bounding box center [664, 13] width 55 height 13
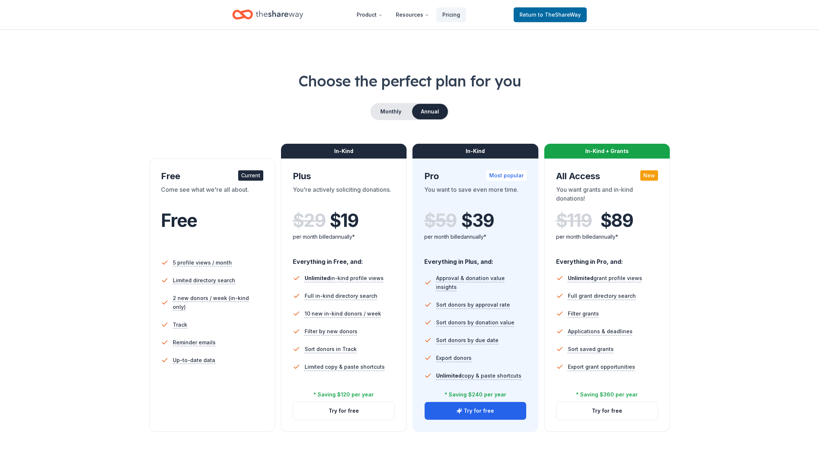
click at [243, 193] on div "Come see what we're all about." at bounding box center [212, 195] width 102 height 21
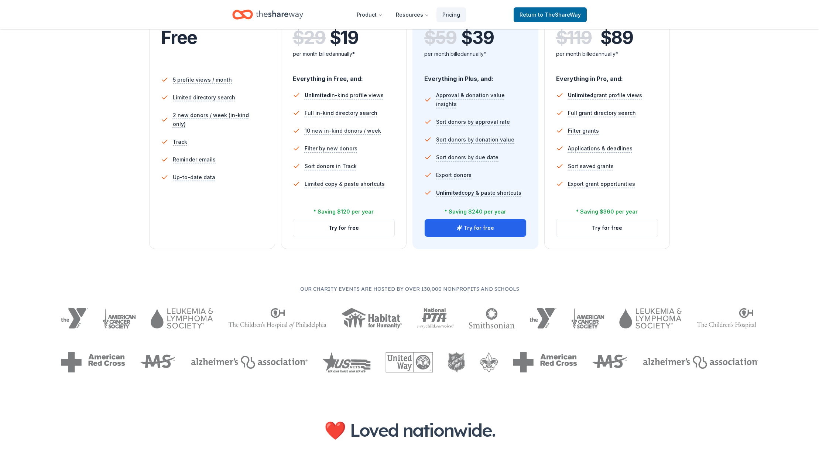
scroll to position [179, 0]
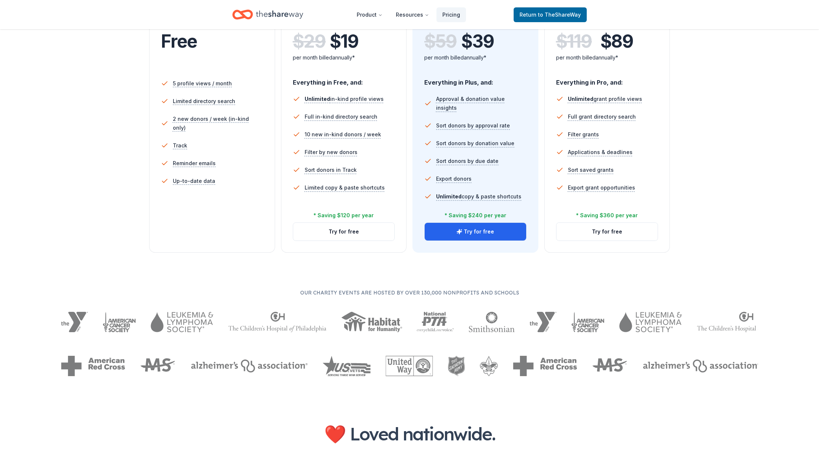
click at [201, 186] on ul "5 profile views / month Limited directory search 2 new donors / week (in-kind o…" at bounding box center [212, 134] width 102 height 124
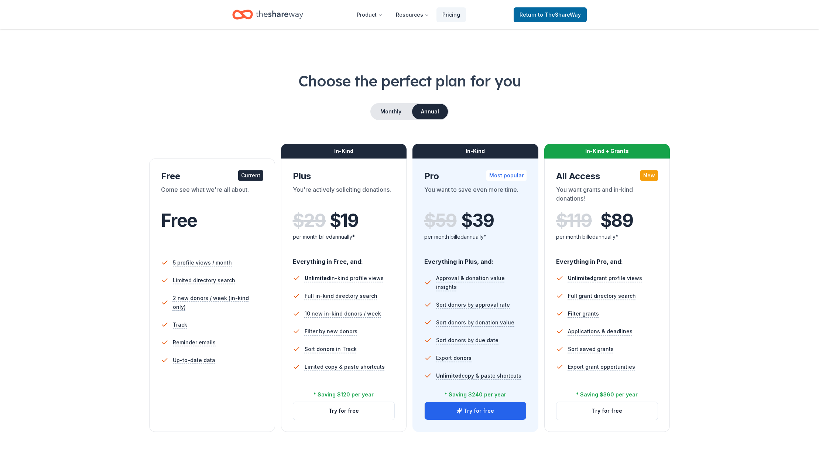
scroll to position [0, 0]
click at [178, 178] on div "Free Current" at bounding box center [212, 176] width 102 height 12
click at [506, 20] on link "Return to TheShareWay" at bounding box center [550, 14] width 73 height 15
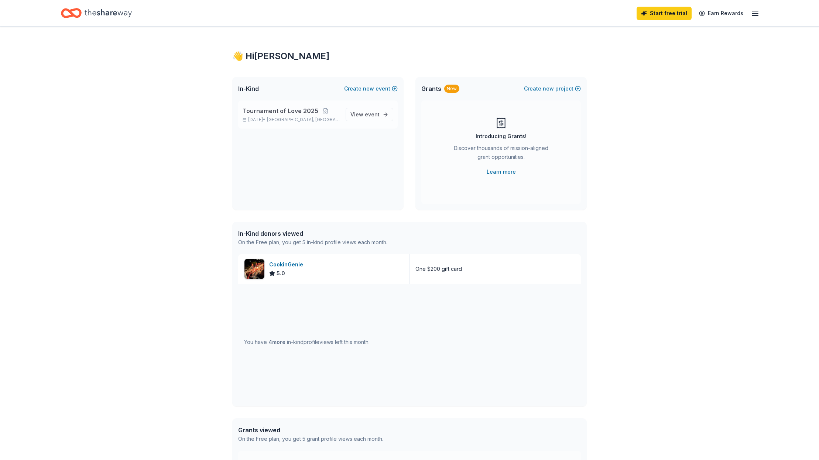
click at [302, 112] on span "Tournament of Love 2025" at bounding box center [281, 110] width 76 height 9
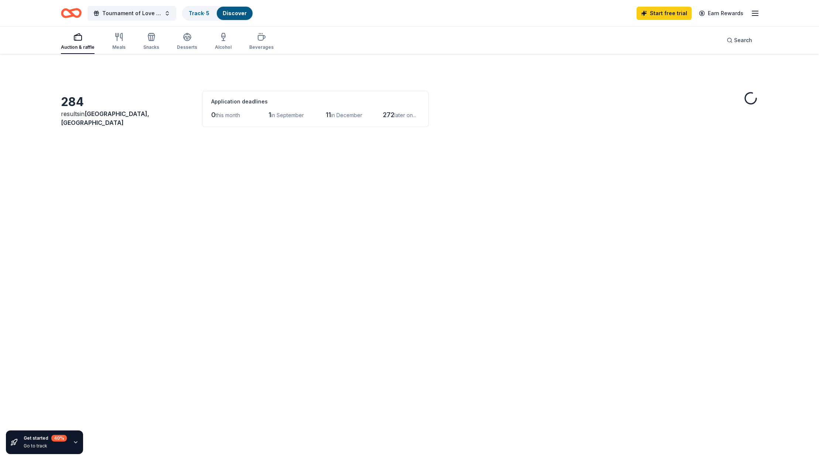
click at [362, 115] on span "in December" at bounding box center [346, 115] width 31 height 6
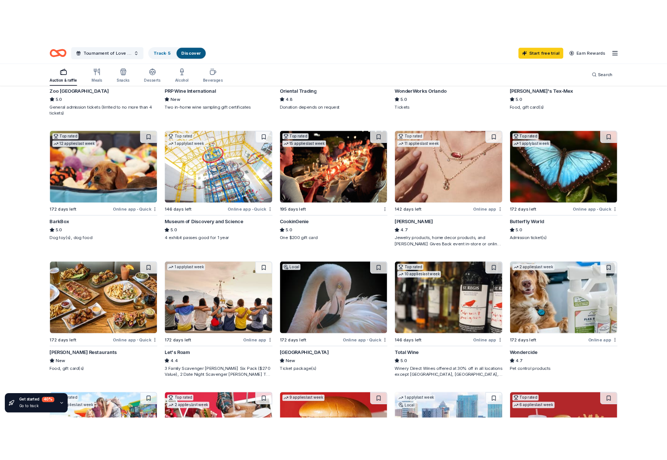
scroll to position [188, 0]
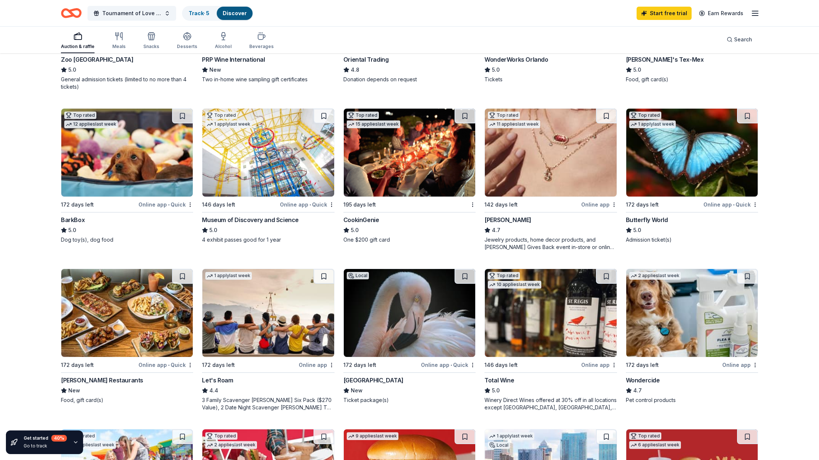
click at [506, 178] on img at bounding box center [691, 153] width 131 height 88
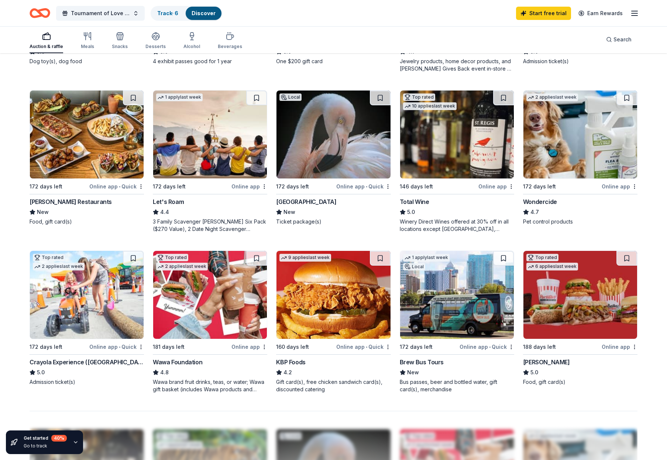
scroll to position [366, 0]
click at [342, 152] on img at bounding box center [334, 134] width 114 height 88
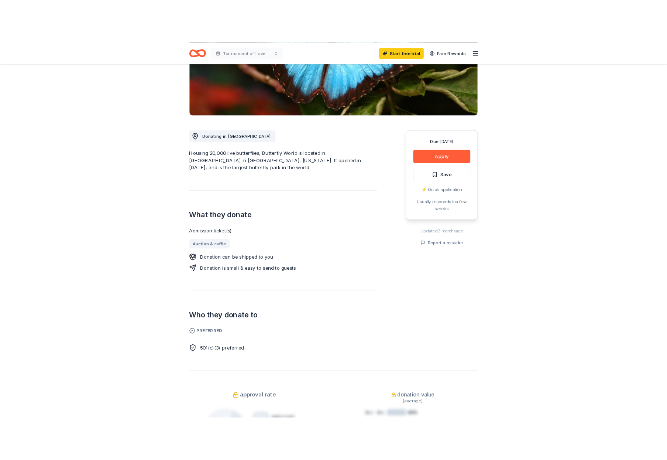
scroll to position [137, 0]
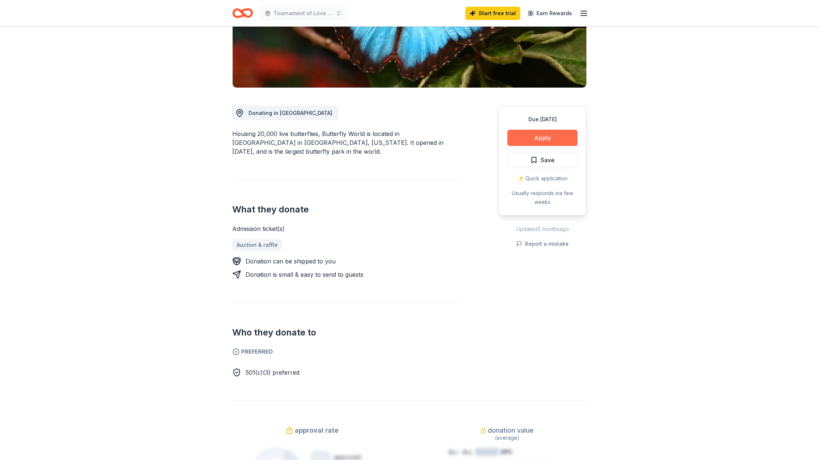
click at [534, 136] on button "Apply" at bounding box center [542, 138] width 70 height 16
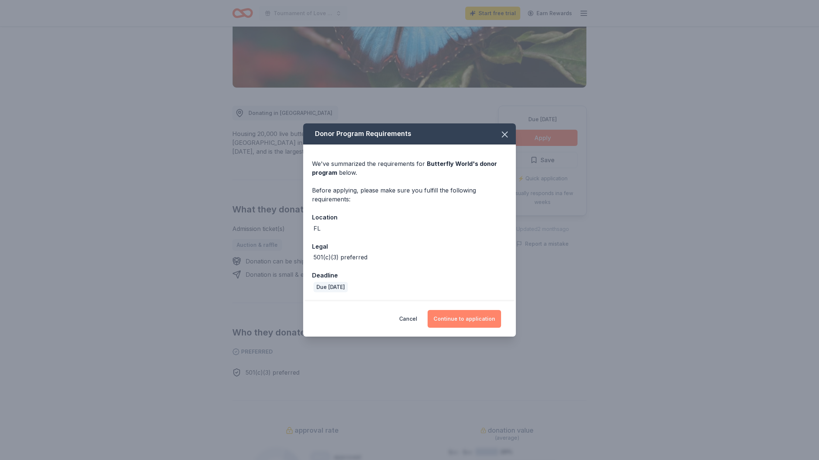
click at [469, 315] on button "Continue to application" at bounding box center [464, 319] width 73 height 18
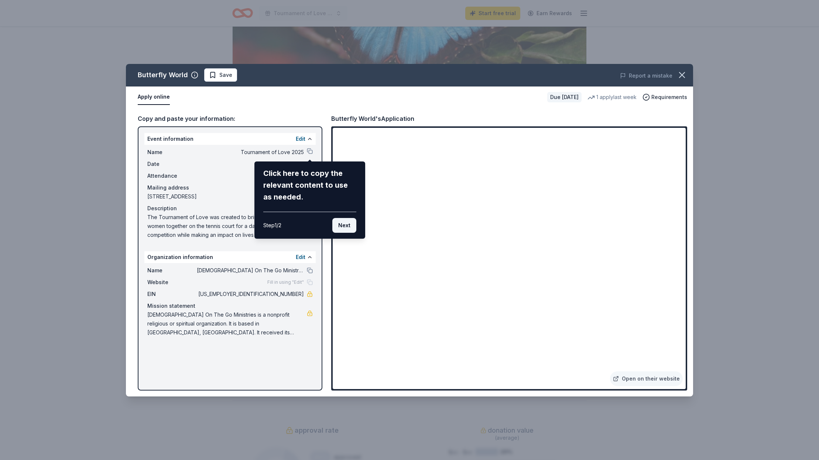
click at [341, 223] on button "Next" at bounding box center [344, 225] width 24 height 15
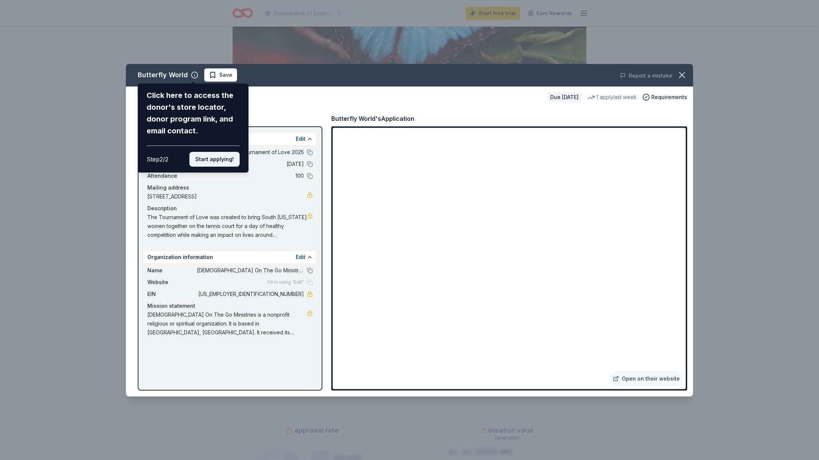
click at [212, 152] on button "Start applying!" at bounding box center [214, 159] width 50 height 15
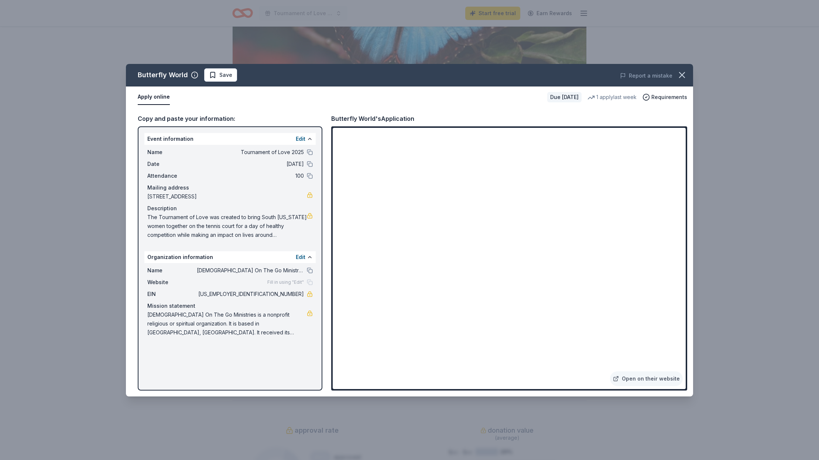
drag, startPoint x: 551, startPoint y: 77, endPoint x: 483, endPoint y: 21, distance: 87.6
click at [479, 13] on div "Butterfly World Save Report a mistake Apply online Due [DATE] 1 apply last week…" at bounding box center [409, 230] width 819 height 460
drag, startPoint x: 527, startPoint y: 73, endPoint x: 459, endPoint y: 26, distance: 82.6
click at [458, 26] on div "Butterfly World Save Report a mistake Apply online Due [DATE] 1 apply last week…" at bounding box center [409, 230] width 819 height 460
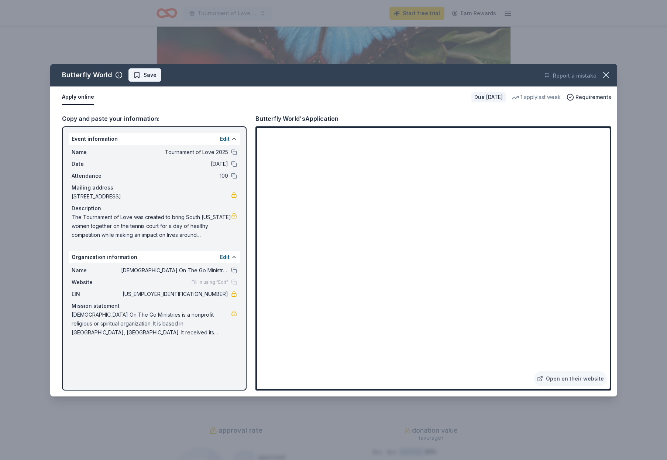
click at [149, 75] on span "Save" at bounding box center [150, 75] width 13 height 9
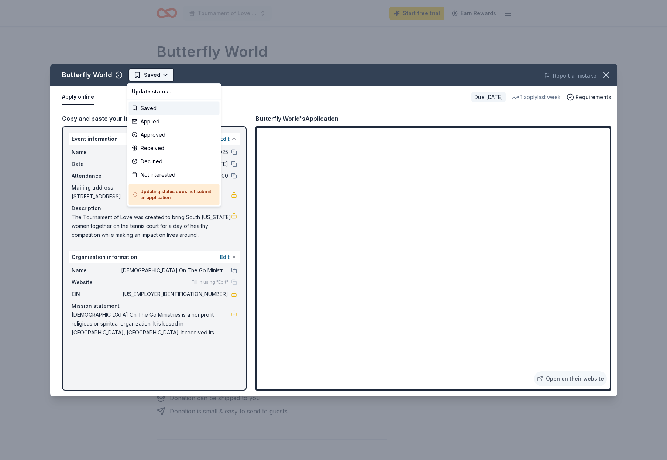
click at [165, 75] on html "Tournament of Love 2025 Start free trial Earn Rewards Due [DATE] Share Butterfl…" at bounding box center [333, 230] width 667 height 460
click at [161, 120] on div "Applied" at bounding box center [174, 121] width 91 height 13
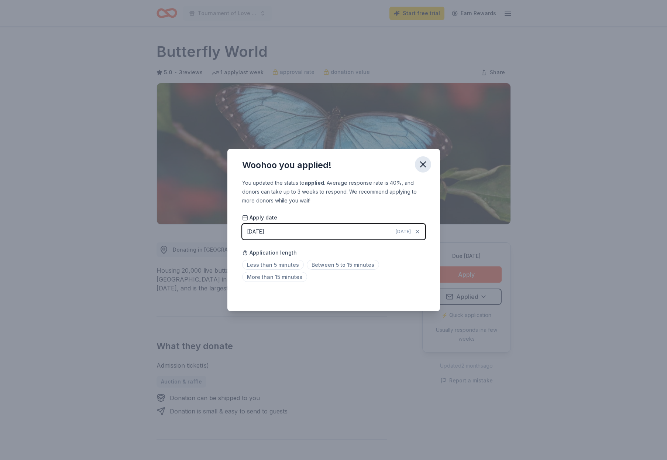
click at [423, 162] on icon "button" at bounding box center [423, 164] width 10 height 10
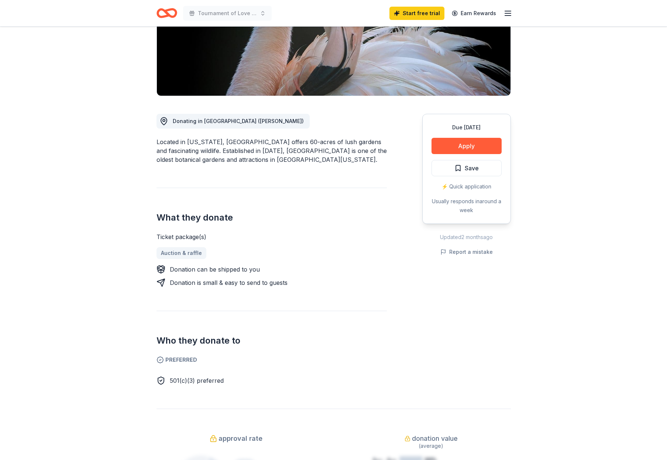
scroll to position [129, 0]
click at [463, 143] on button "Apply" at bounding box center [467, 145] width 70 height 16
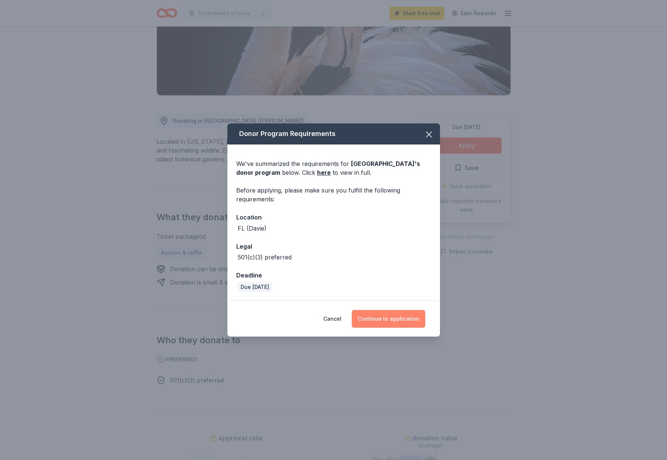
click at [381, 319] on button "Continue to application" at bounding box center [388, 319] width 73 height 18
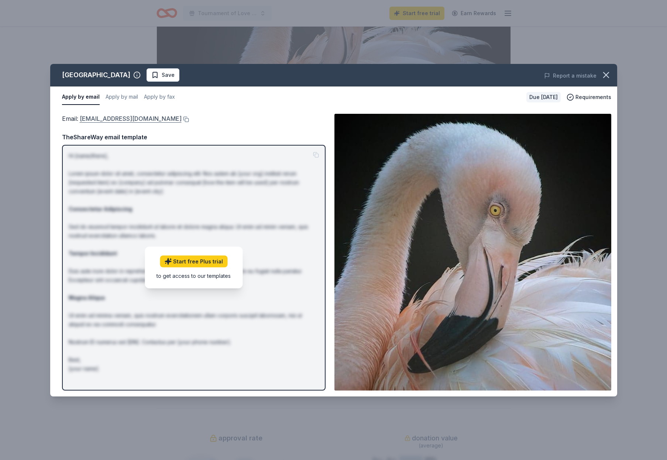
click at [121, 118] on link "[EMAIL_ADDRESS][DOMAIN_NAME]" at bounding box center [131, 119] width 102 height 10
click at [182, 119] on button at bounding box center [185, 119] width 7 height 6
click at [137, 119] on link "info@flamingogardens.org" at bounding box center [131, 119] width 102 height 10
click at [131, 117] on link "info@flamingogardens.org" at bounding box center [131, 119] width 102 height 10
